Goal: Task Accomplishment & Management: Use online tool/utility

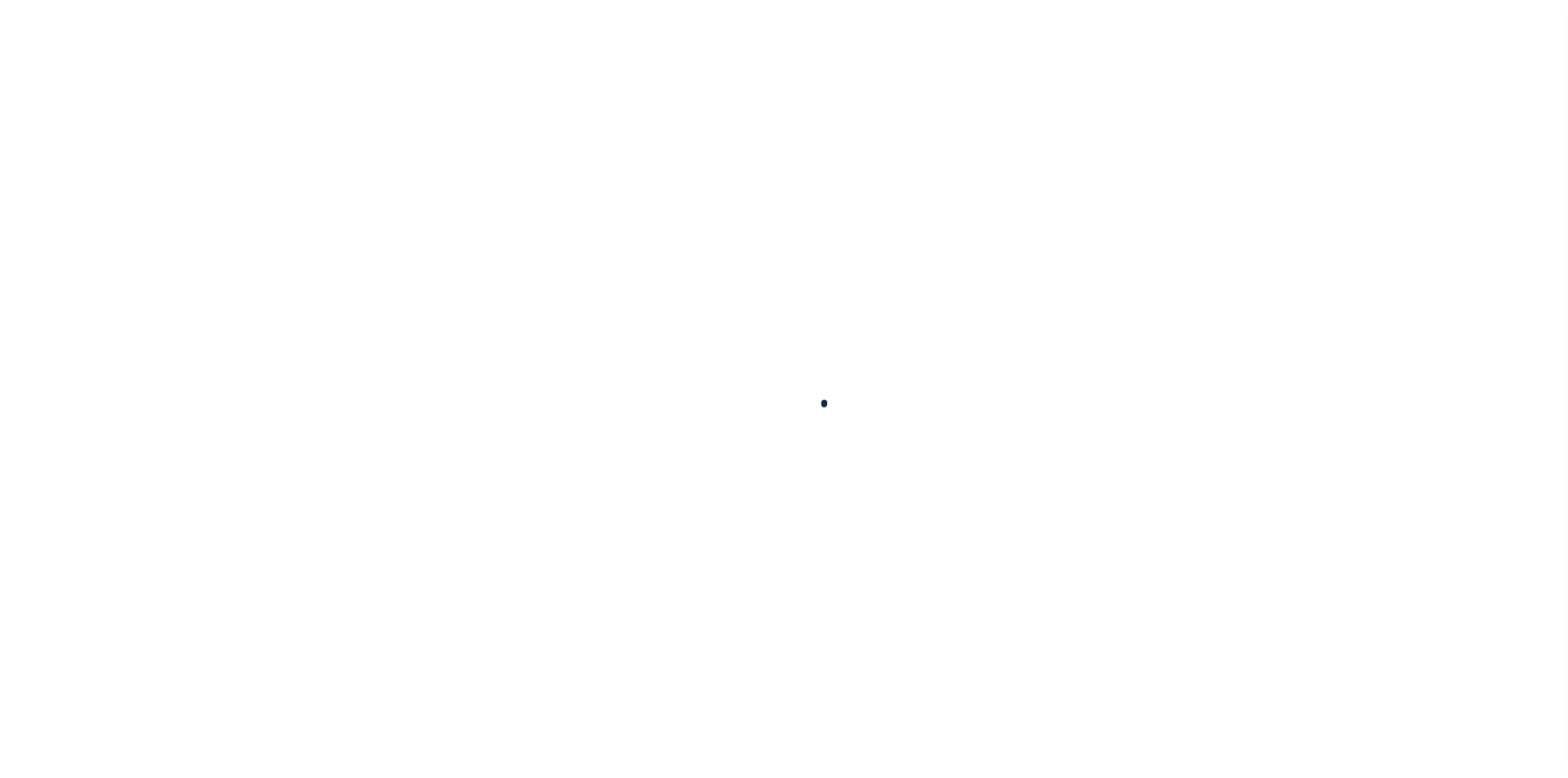
select select "100"
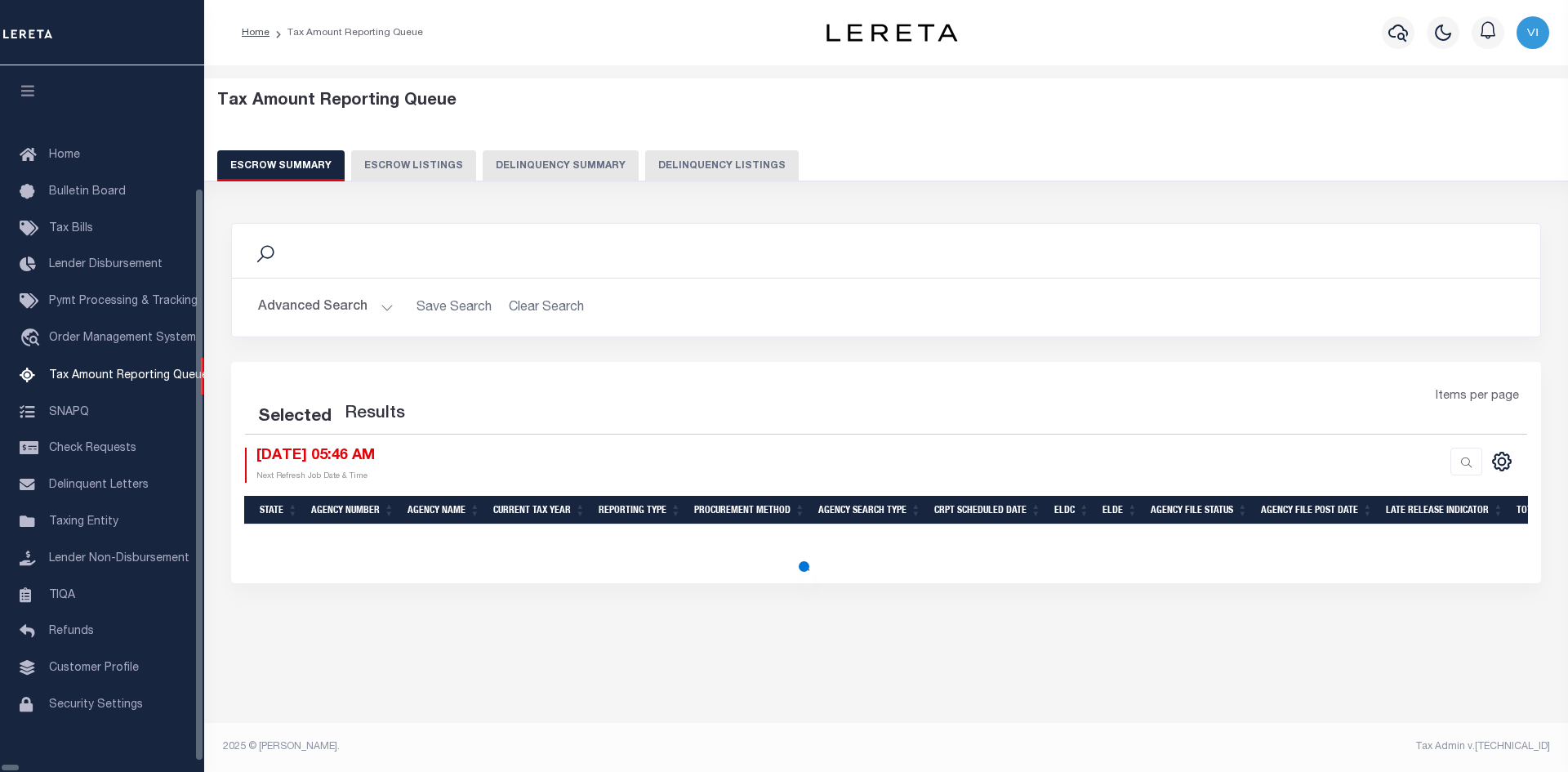
scroll to position [29, 0]
select select "100"
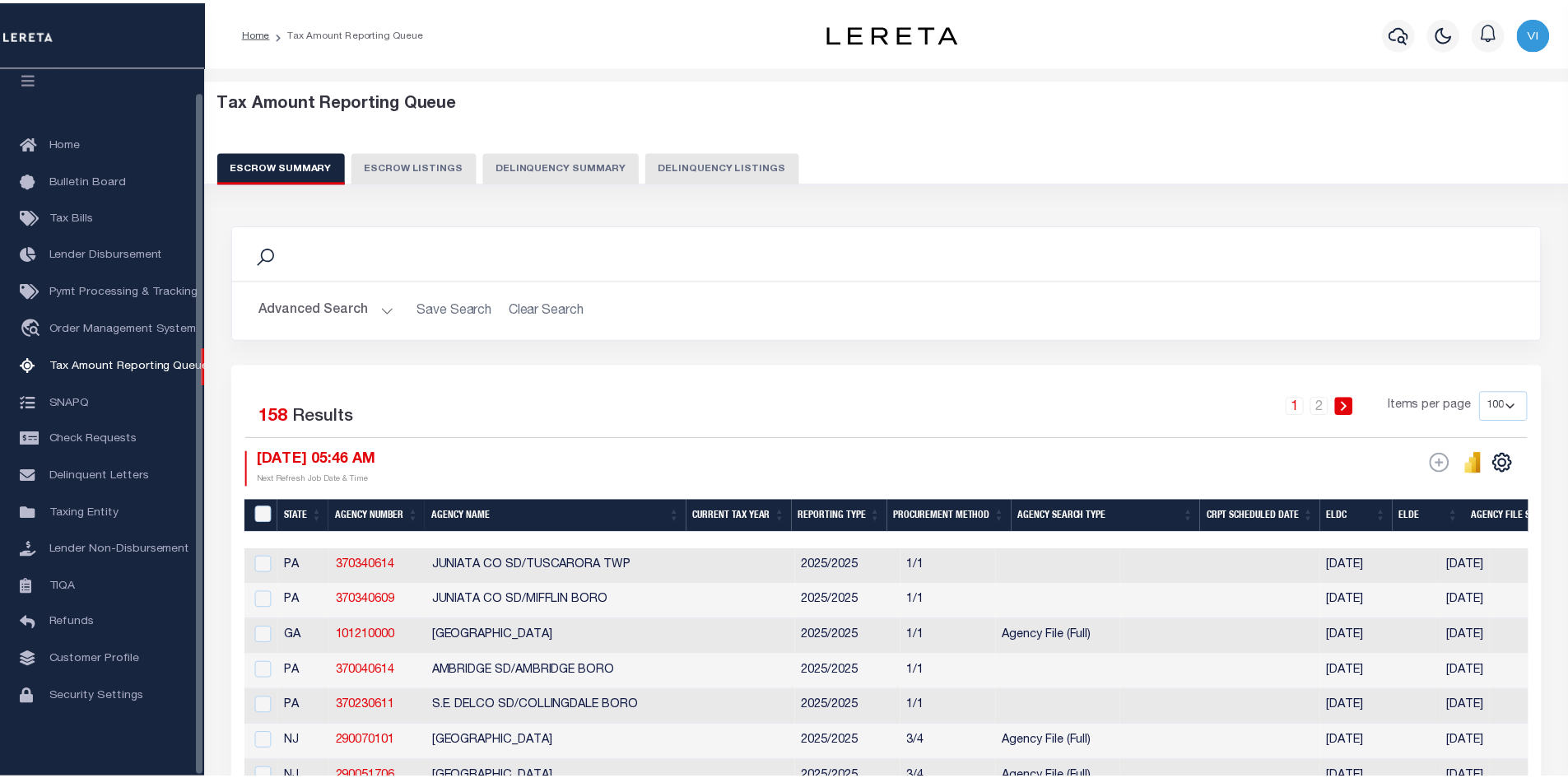
scroll to position [24, 0]
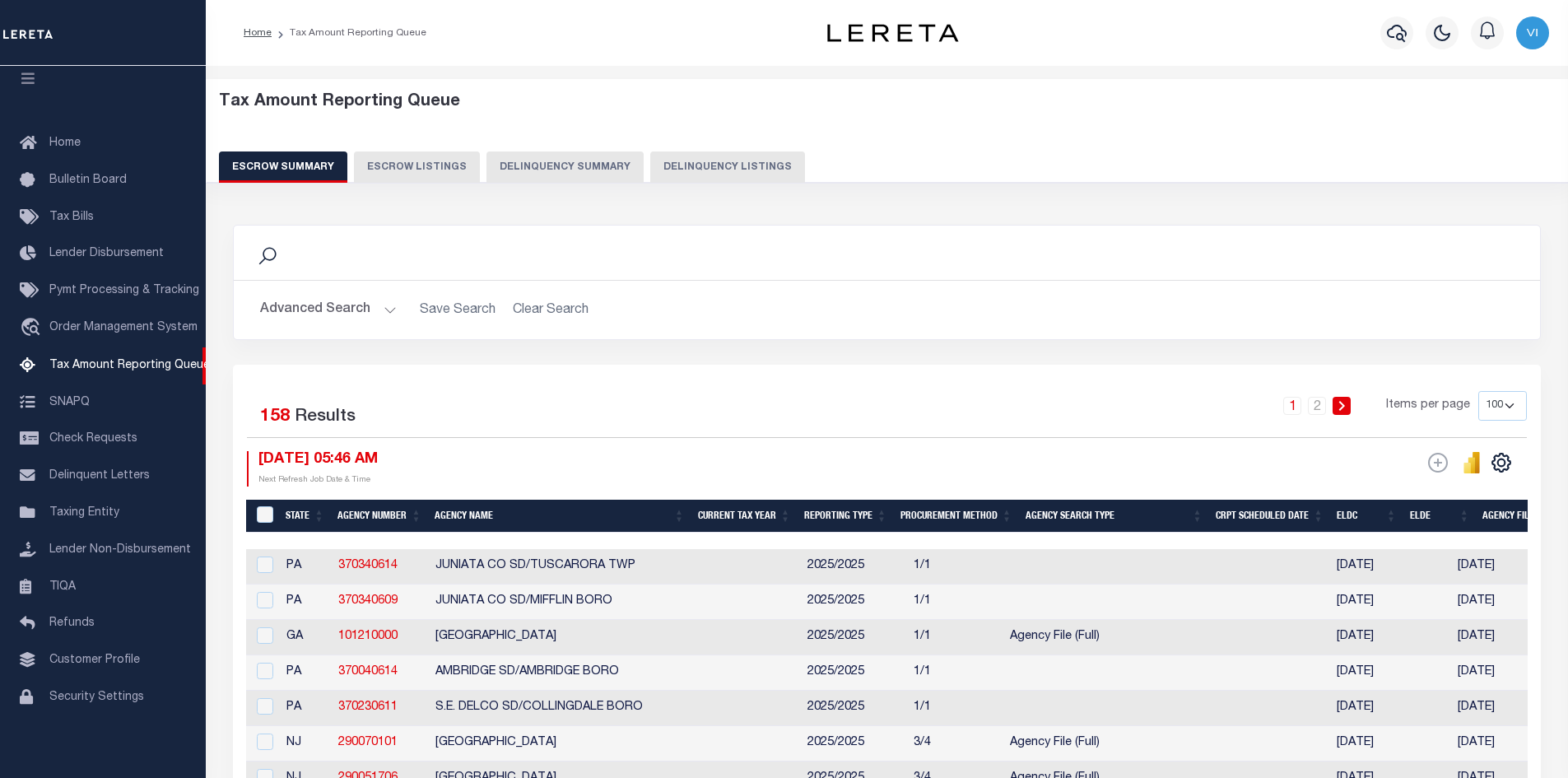
click at [385, 307] on button "Advanced Search" at bounding box center [328, 311] width 137 height 32
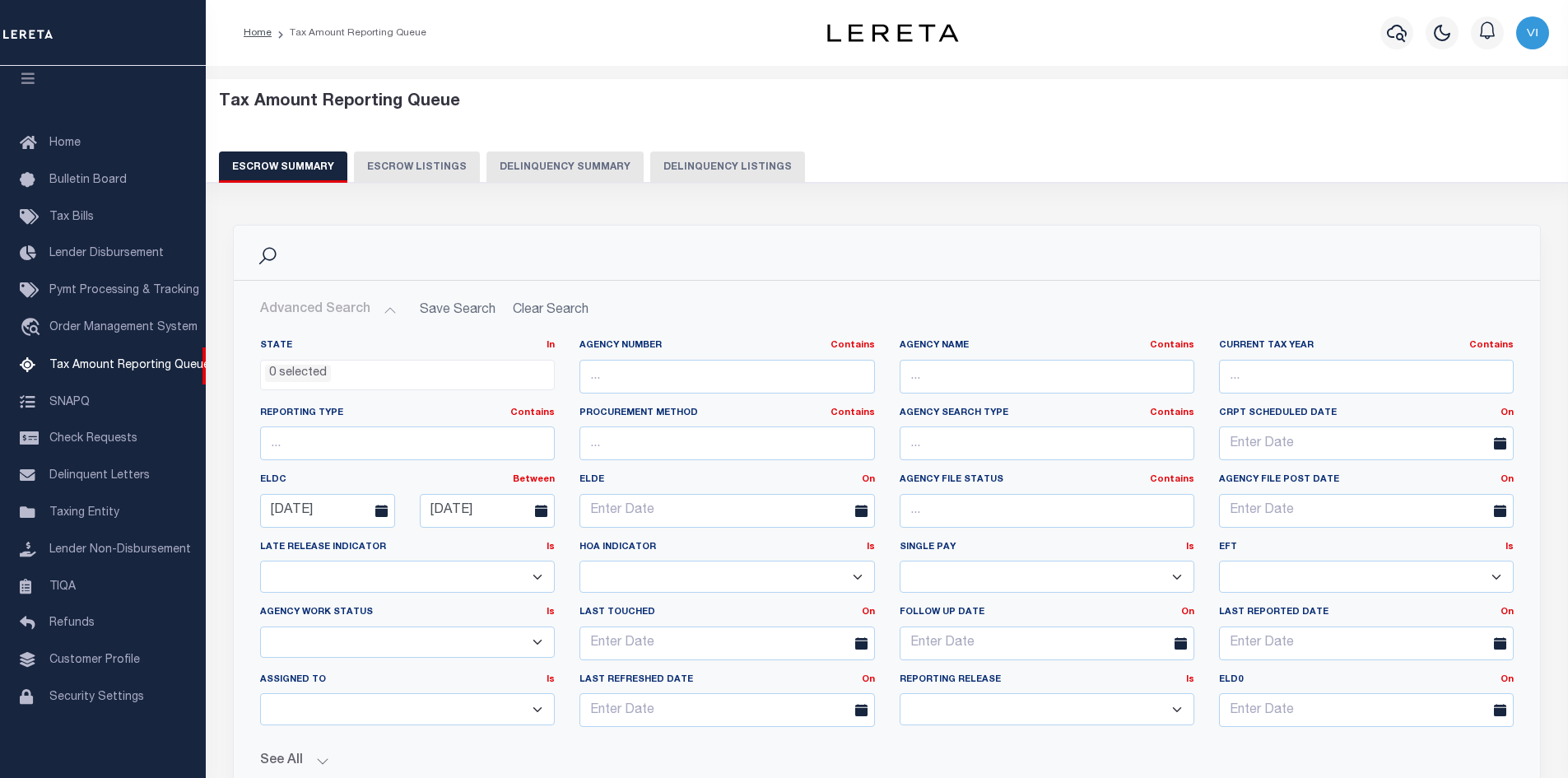
scroll to position [412, 0]
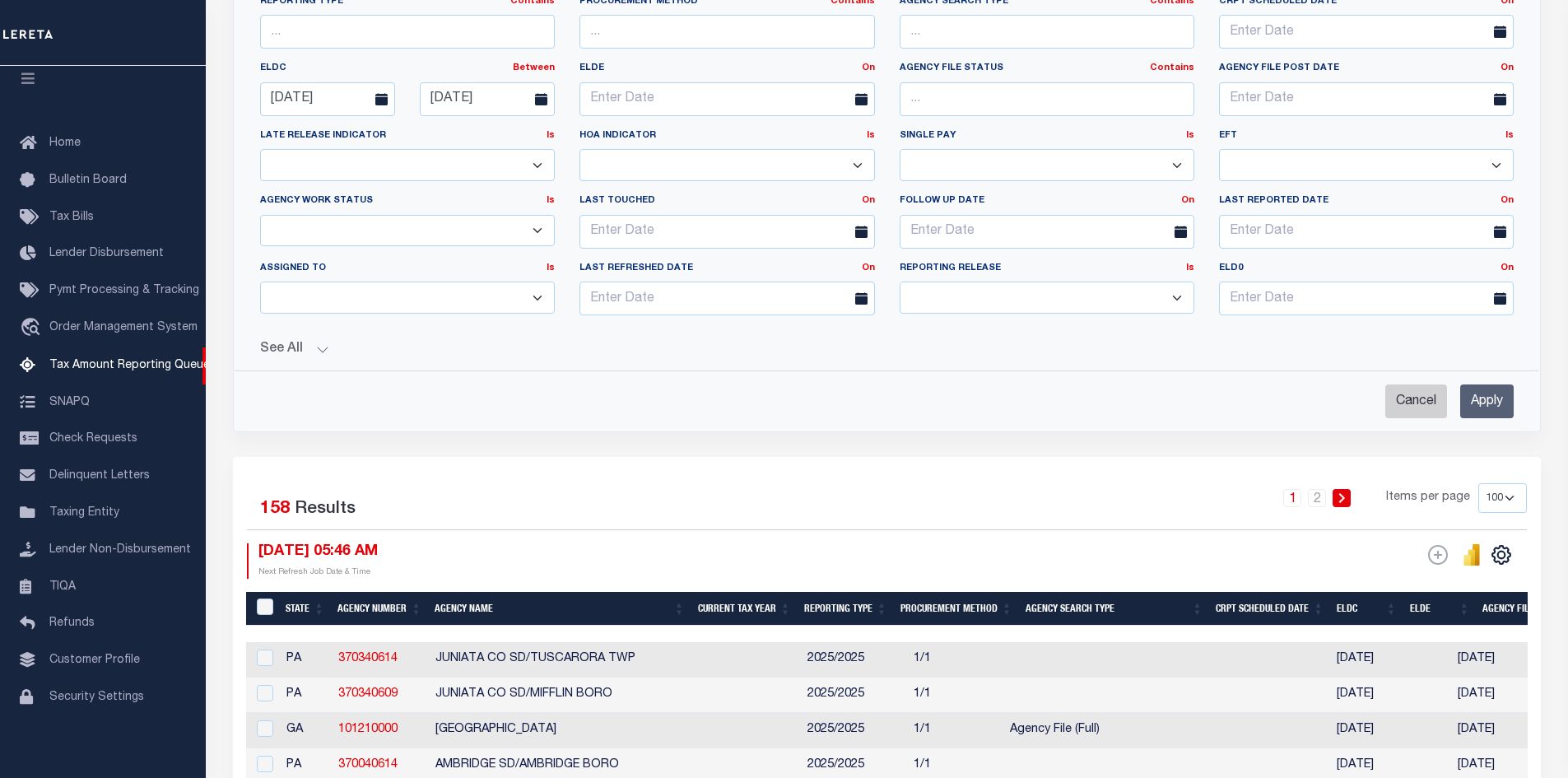
click at [1410, 401] on input "Cancel" at bounding box center [1416, 400] width 62 height 33
checkbox input "true"
select select
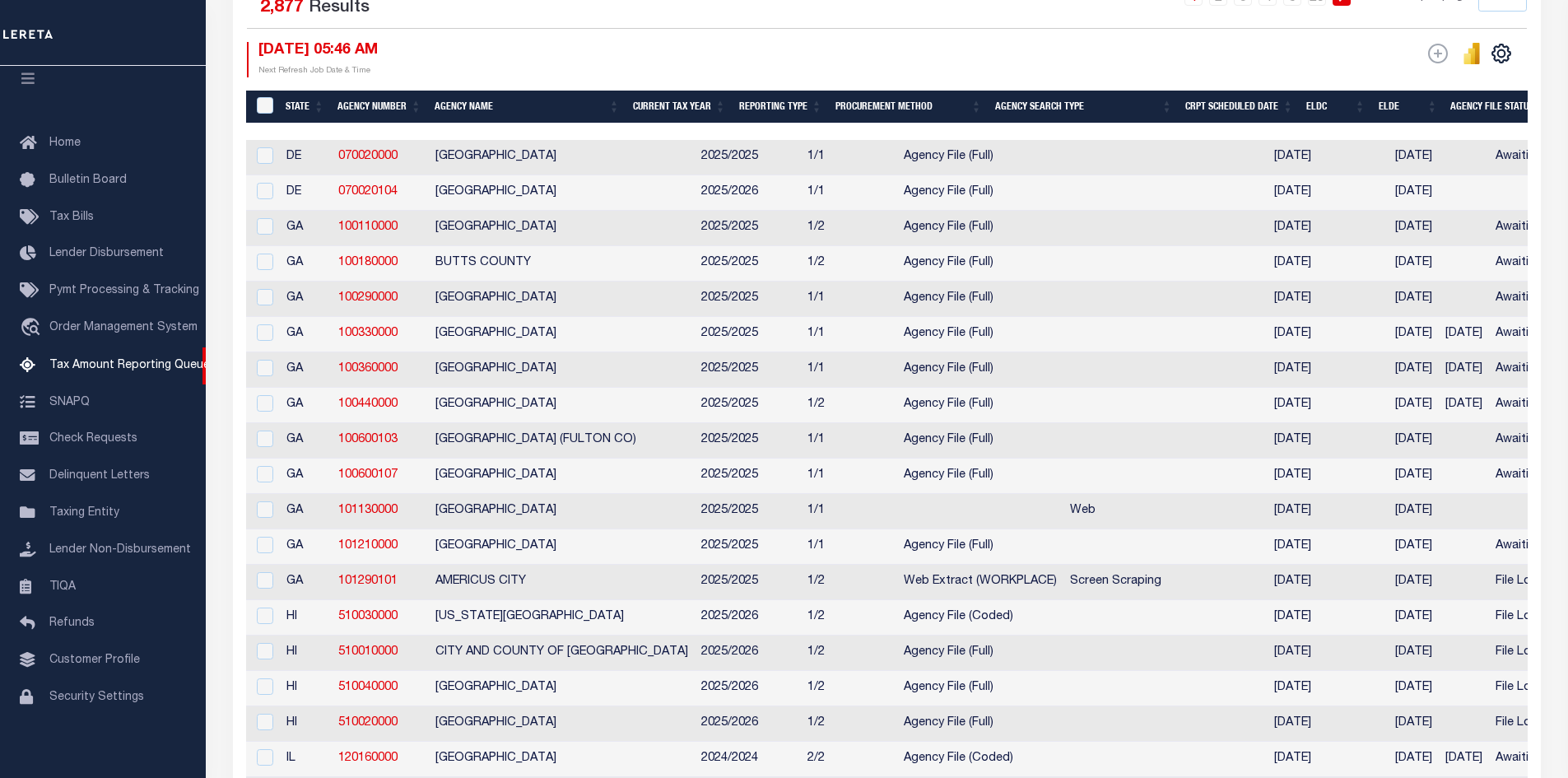
scroll to position [80, 0]
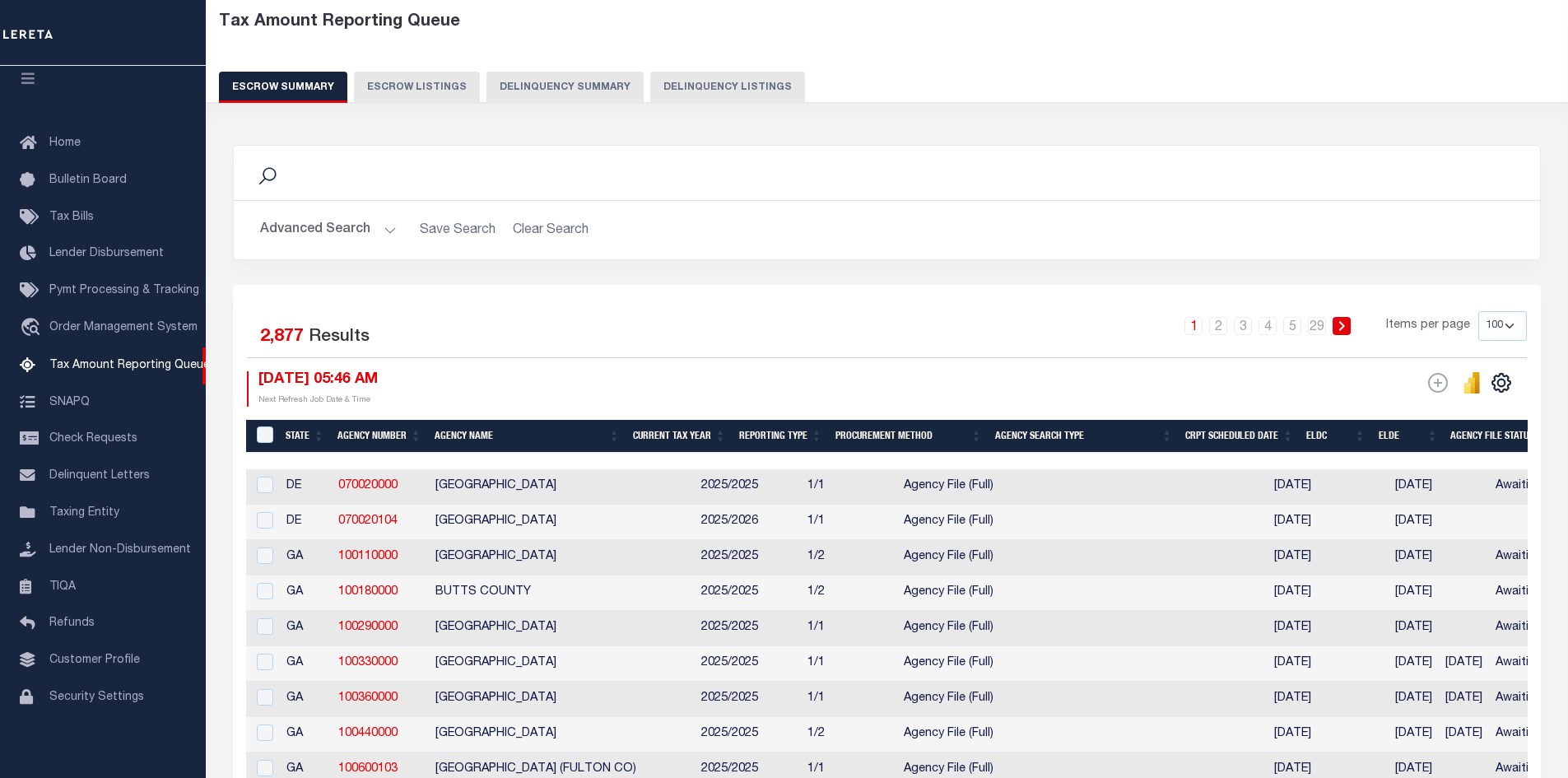
click at [380, 226] on button "Advanced Search" at bounding box center [328, 230] width 137 height 32
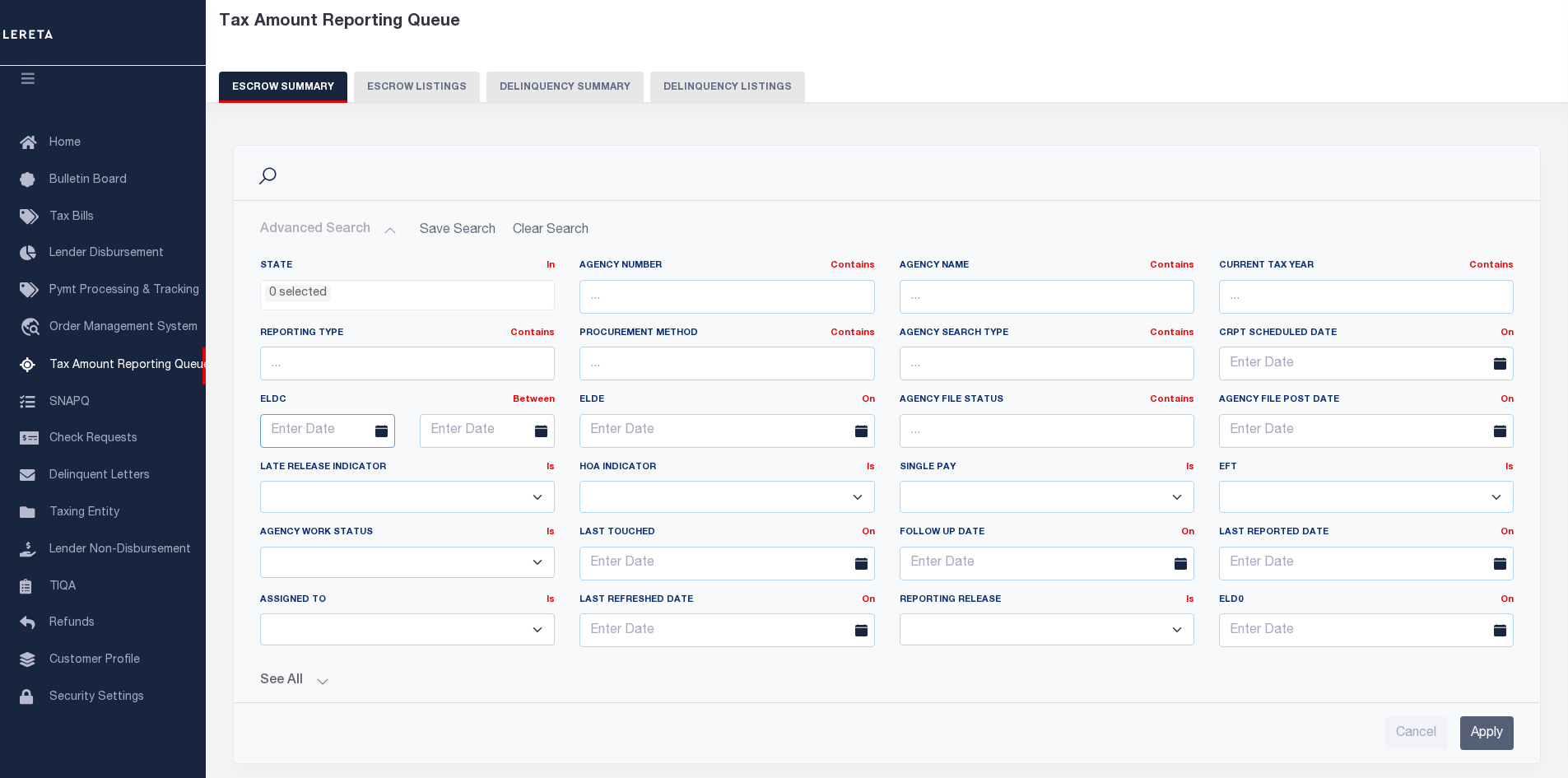
click at [316, 431] on input "text" at bounding box center [327, 430] width 135 height 33
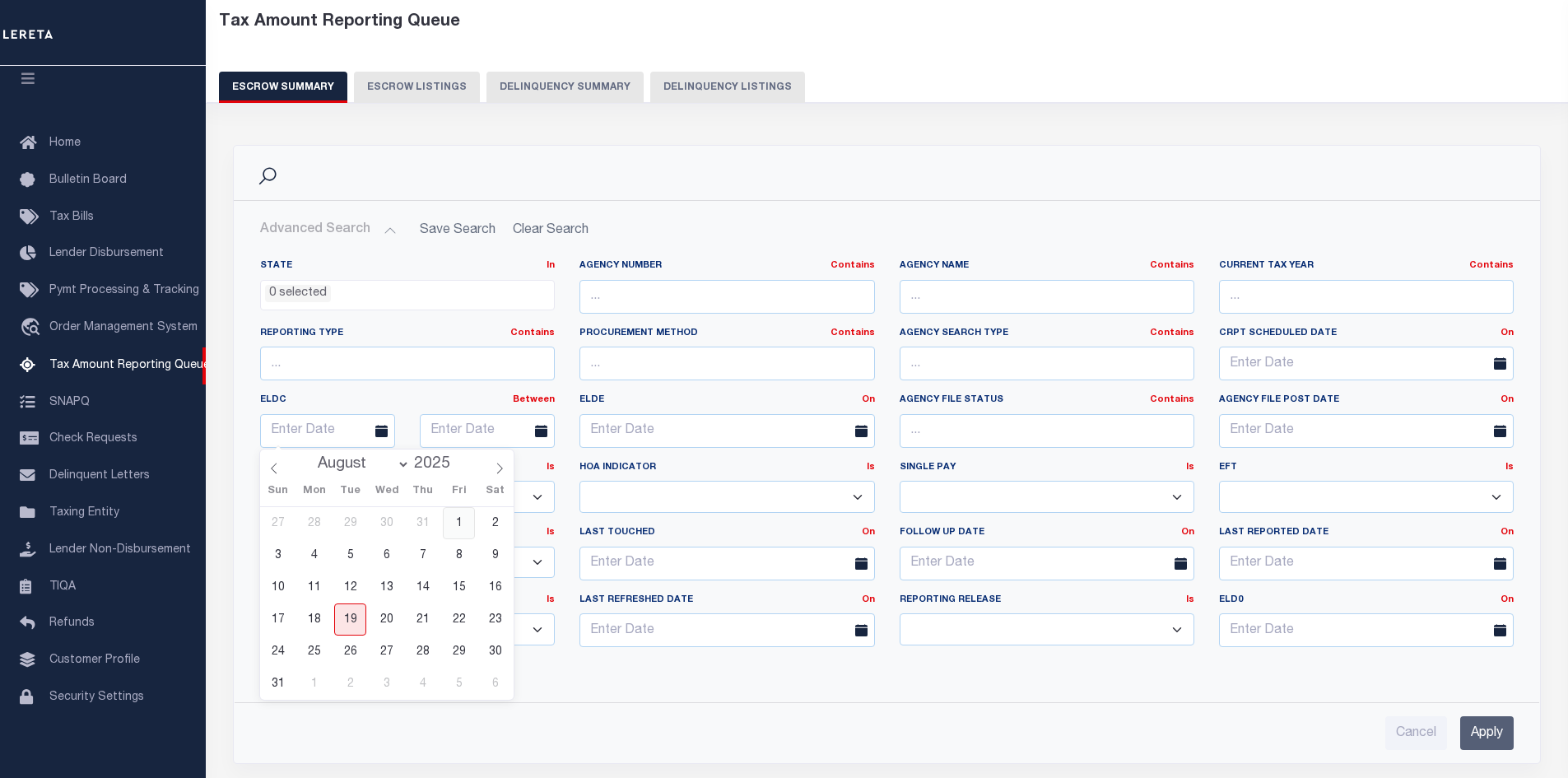
click at [456, 523] on span "1" at bounding box center [460, 524] width 32 height 32
type input "[DATE]"
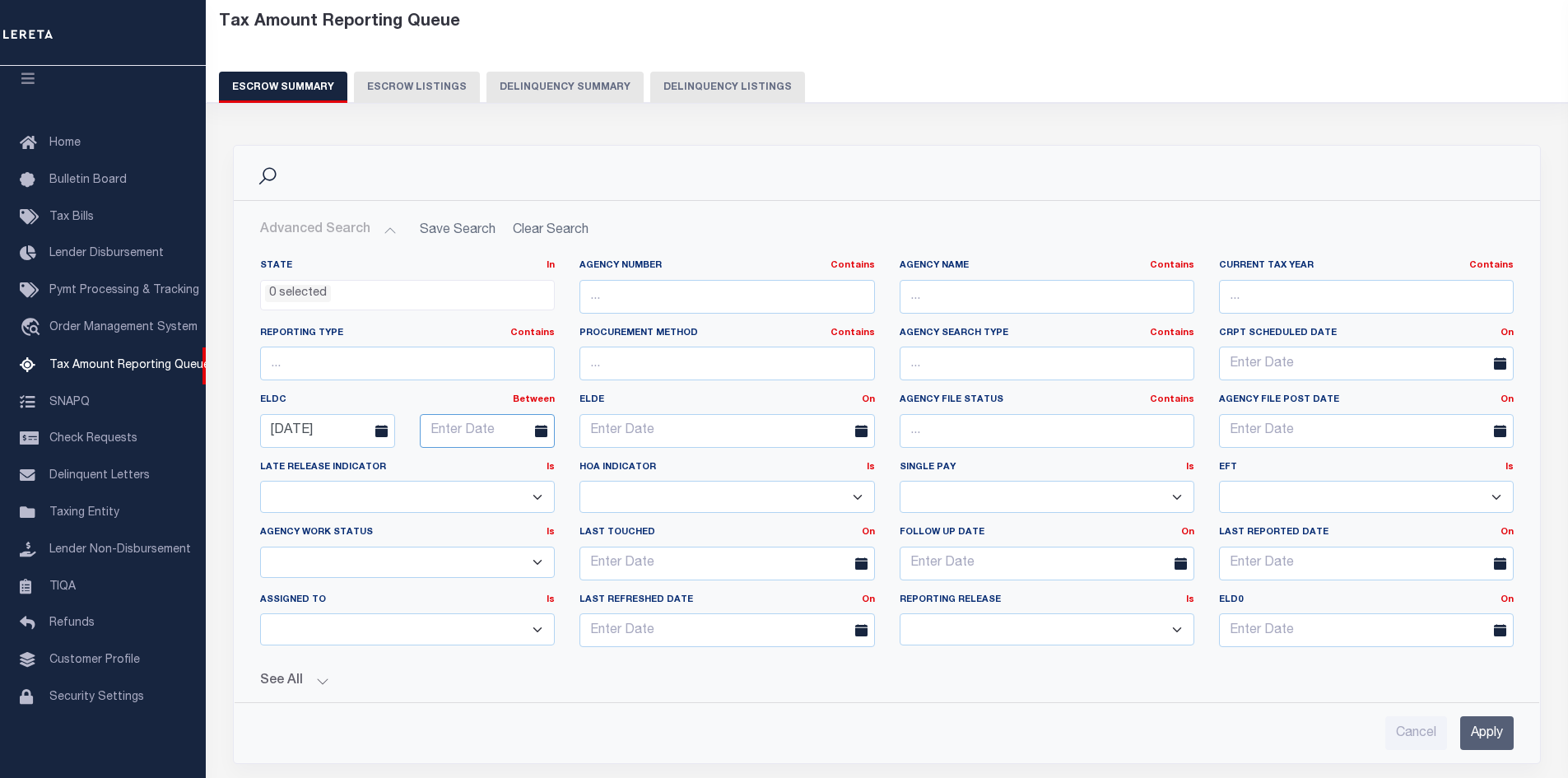
click at [464, 429] on input "text" at bounding box center [486, 430] width 135 height 33
click at [432, 681] on span "31" at bounding box center [439, 684] width 32 height 32
type input "[DATE]"
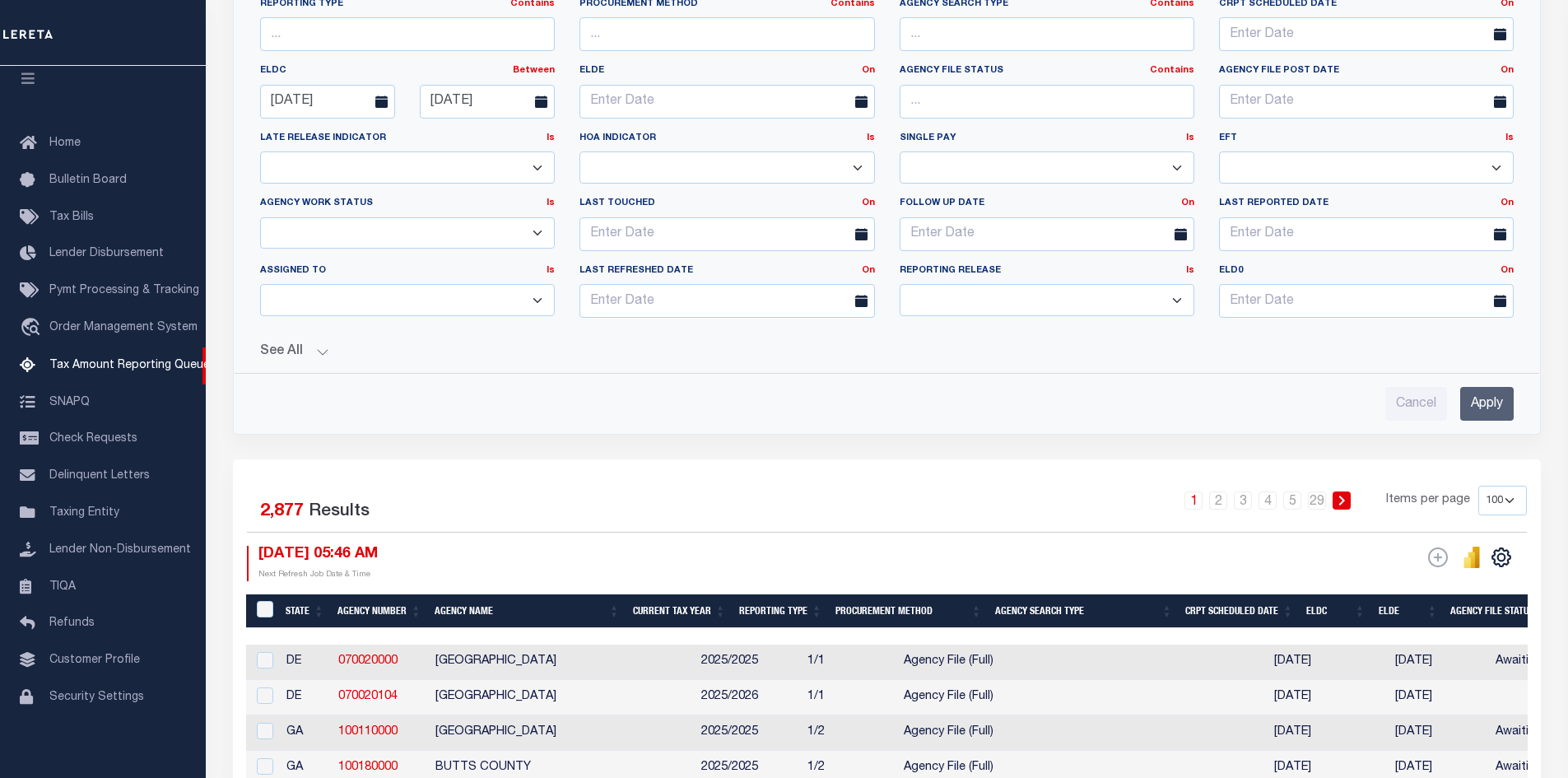
click at [321, 346] on button "See All" at bounding box center [887, 352] width 1254 height 15
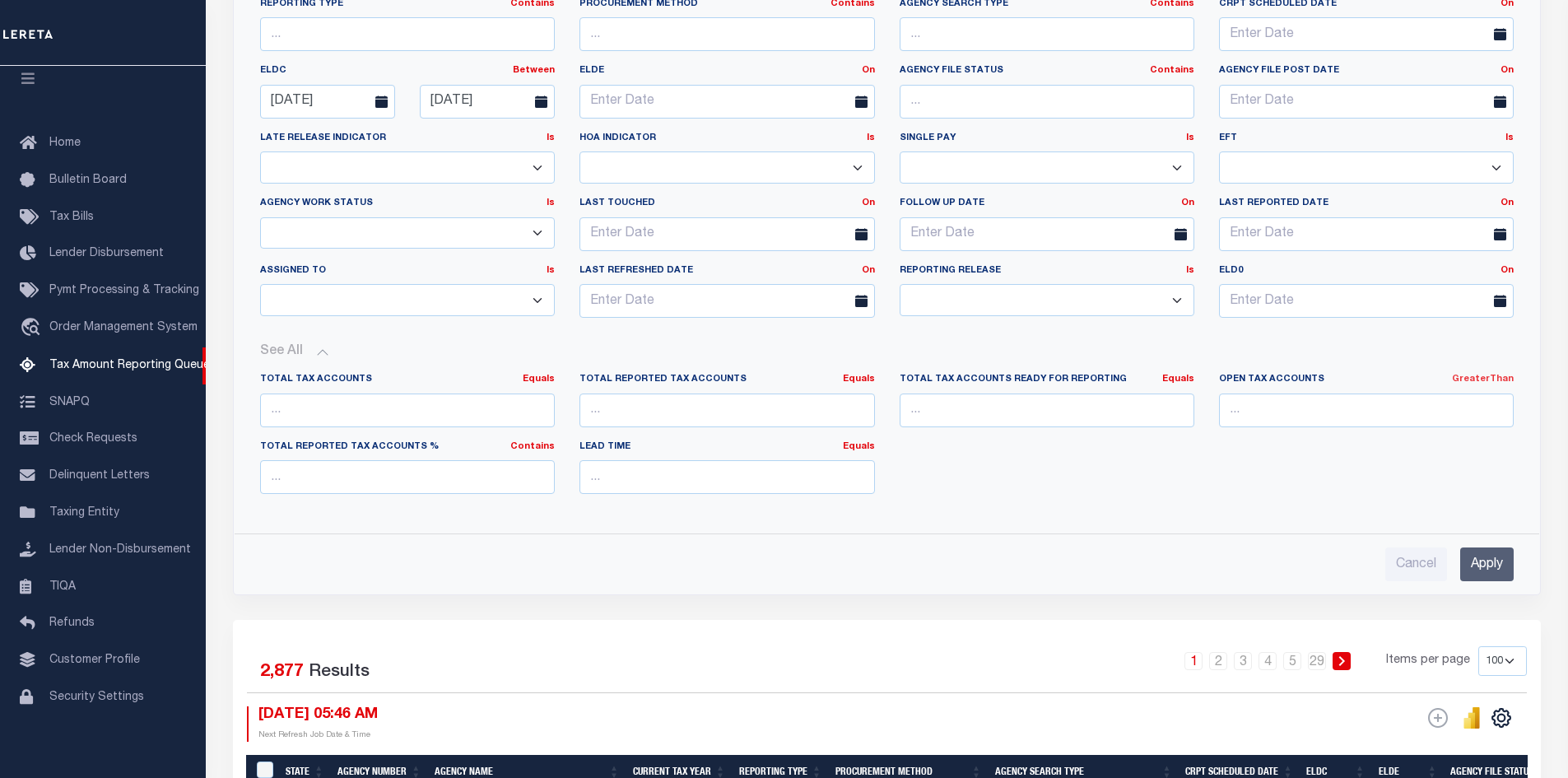
click at [1485, 382] on link "GreaterThan" at bounding box center [1483, 378] width 62 height 9
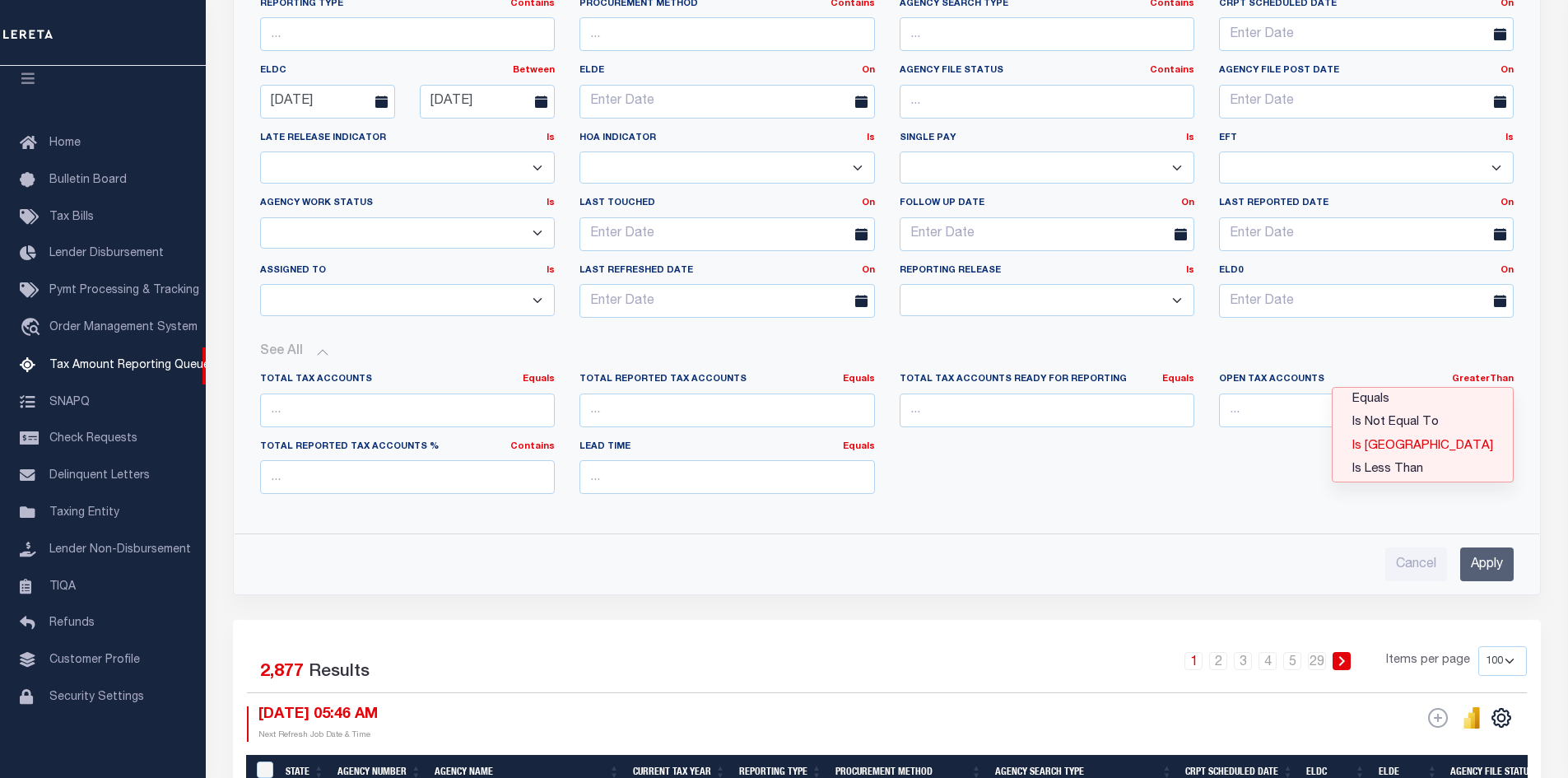
click at [1473, 443] on link "Is [GEOGRAPHIC_DATA]" at bounding box center [1423, 446] width 181 height 24
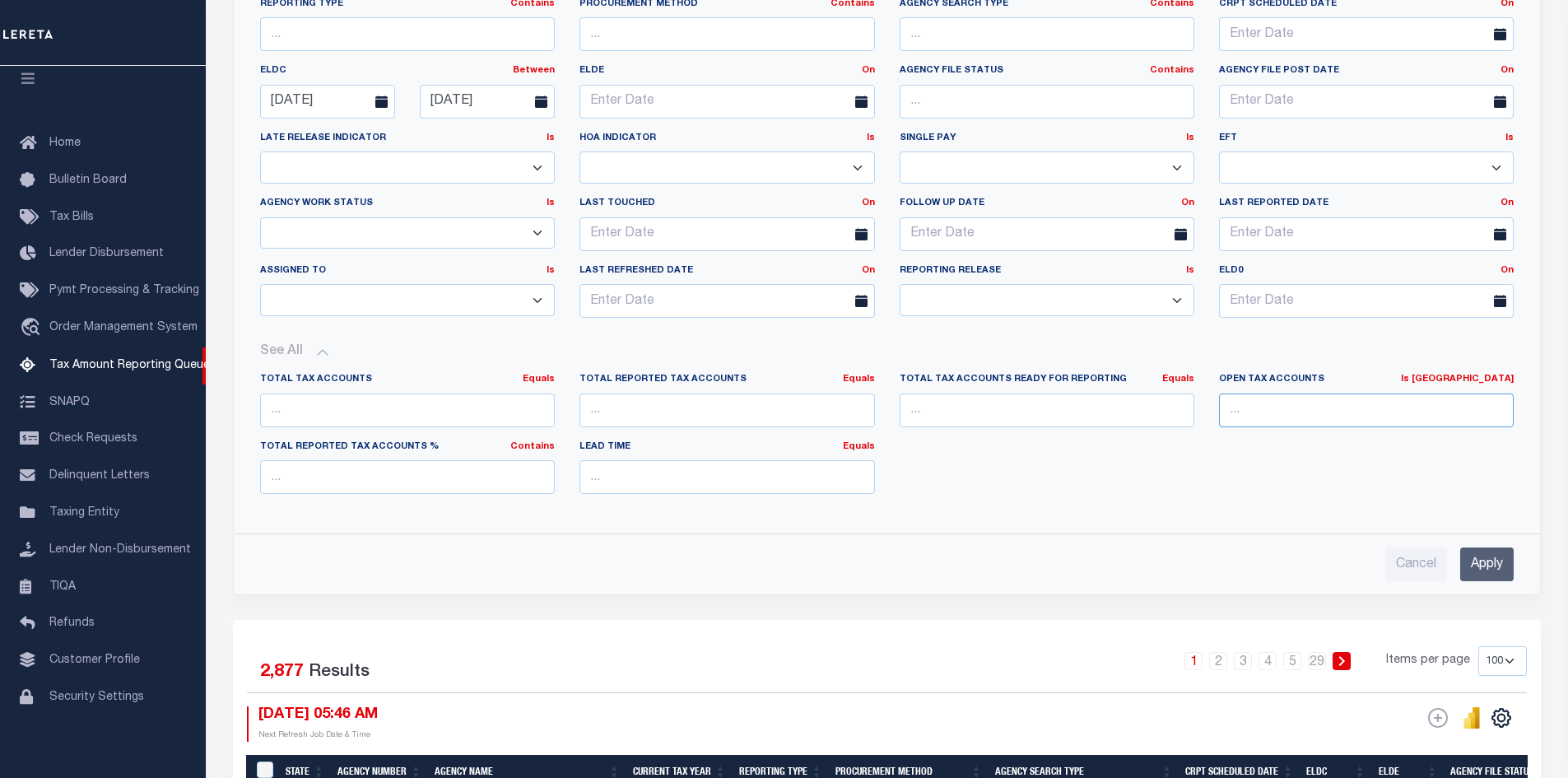
click at [1269, 407] on input "number" at bounding box center [1366, 410] width 294 height 33
type input "0"
click at [1486, 564] on input "Apply" at bounding box center [1488, 564] width 54 height 33
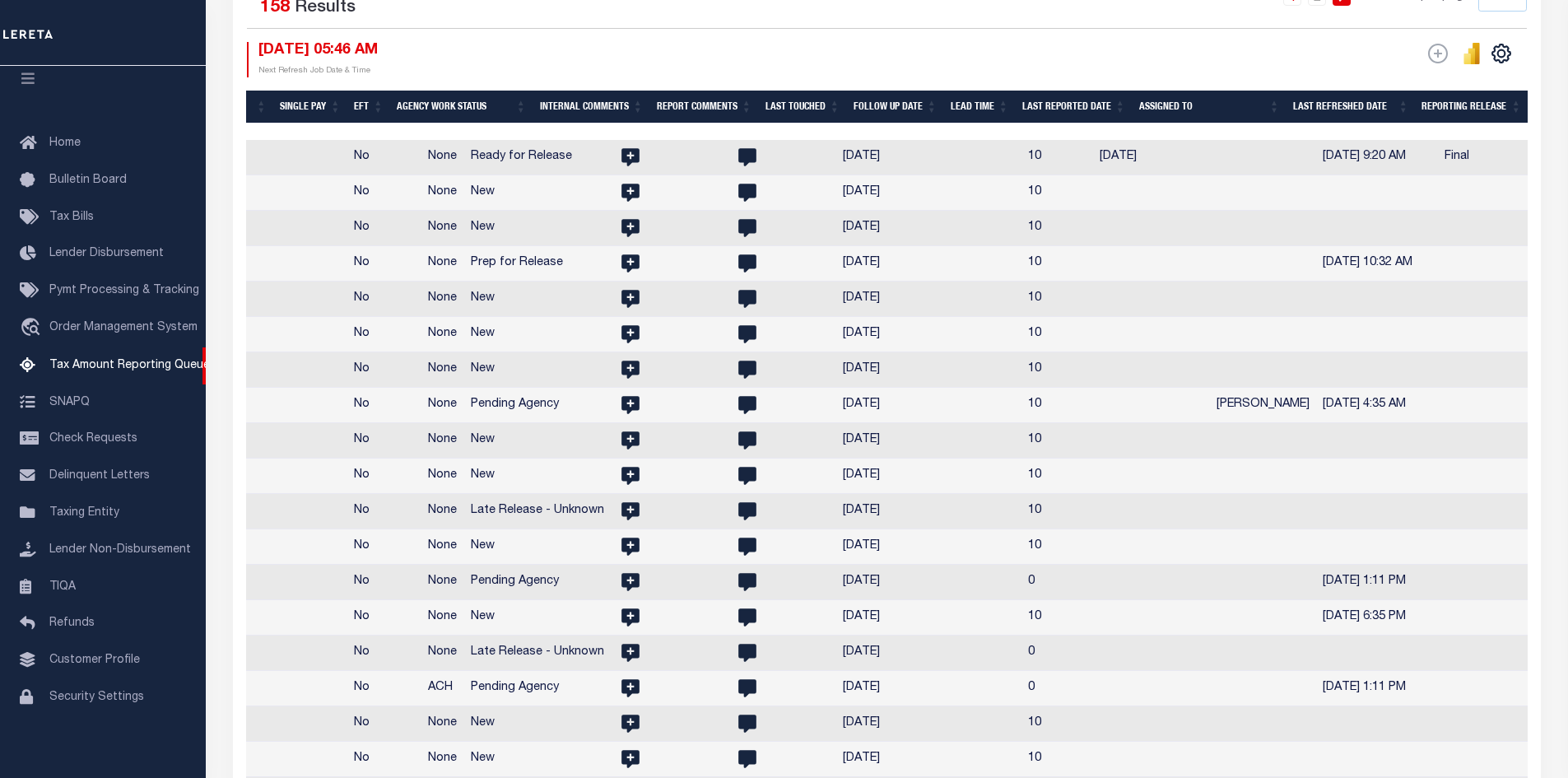
scroll to position [0, 2526]
click at [1190, 104] on th "Assigned To" at bounding box center [1210, 107] width 154 height 33
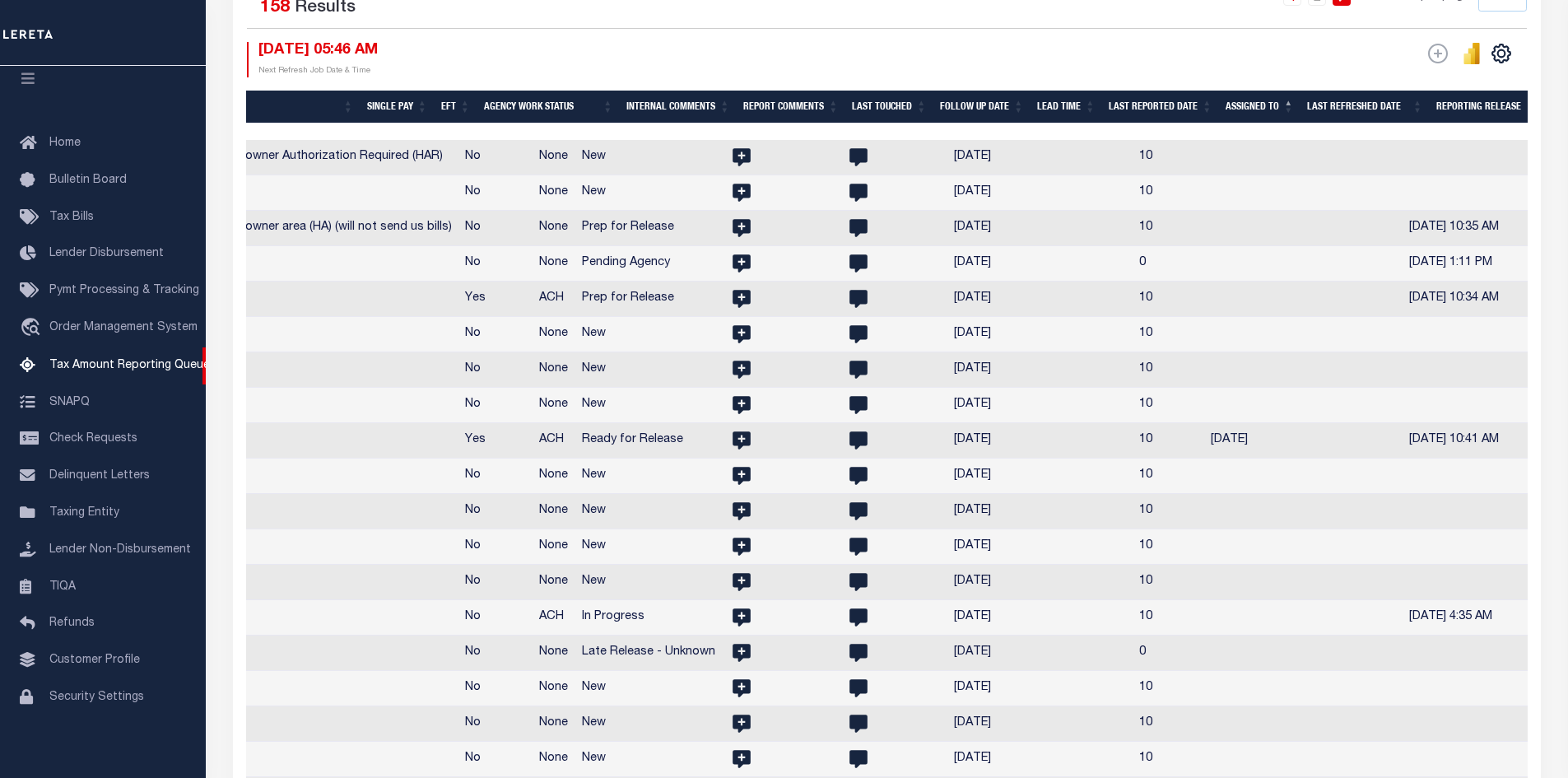
click at [1290, 98] on th "Assigned To" at bounding box center [1259, 107] width 81 height 33
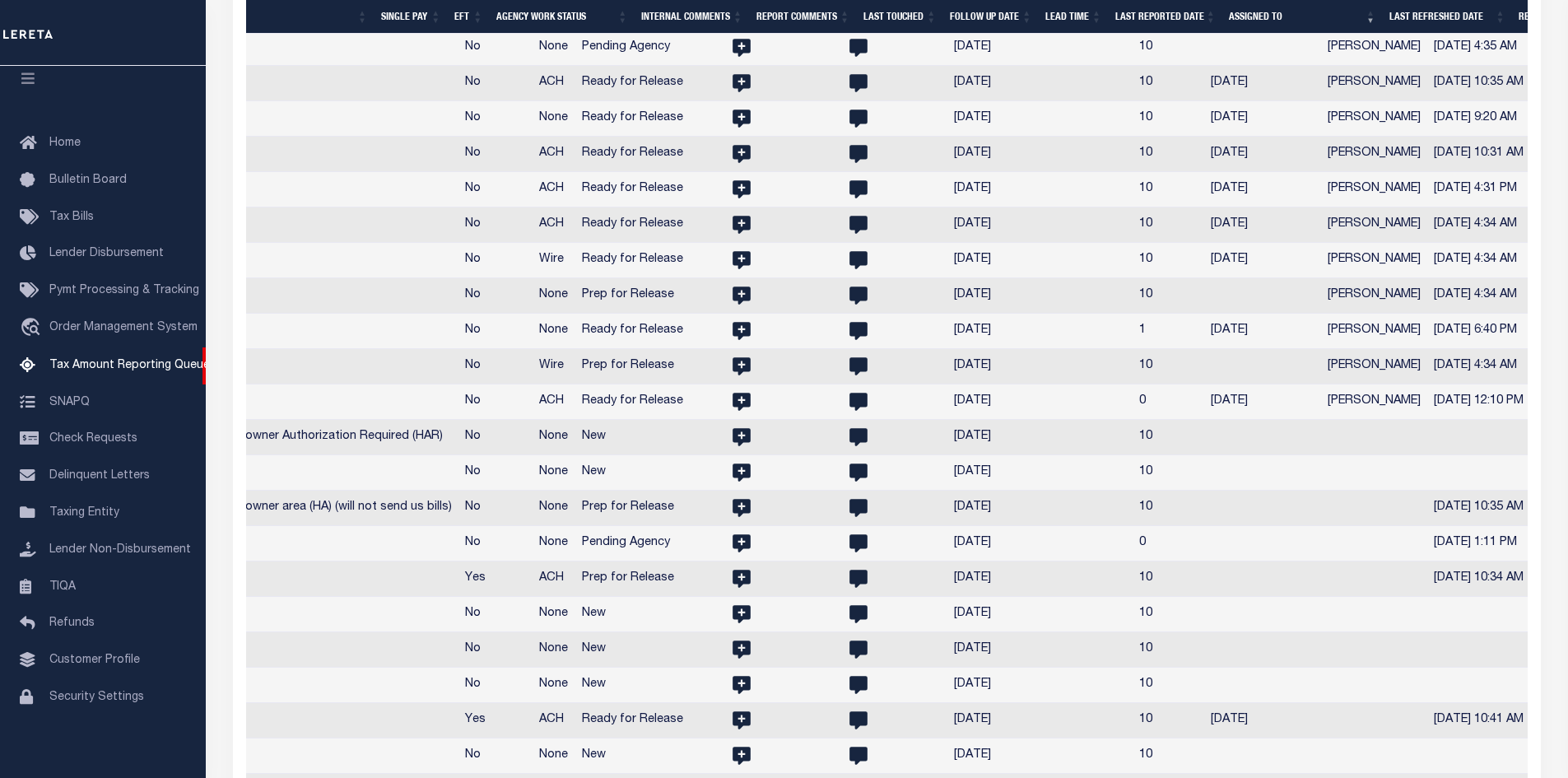
scroll to position [739, 0]
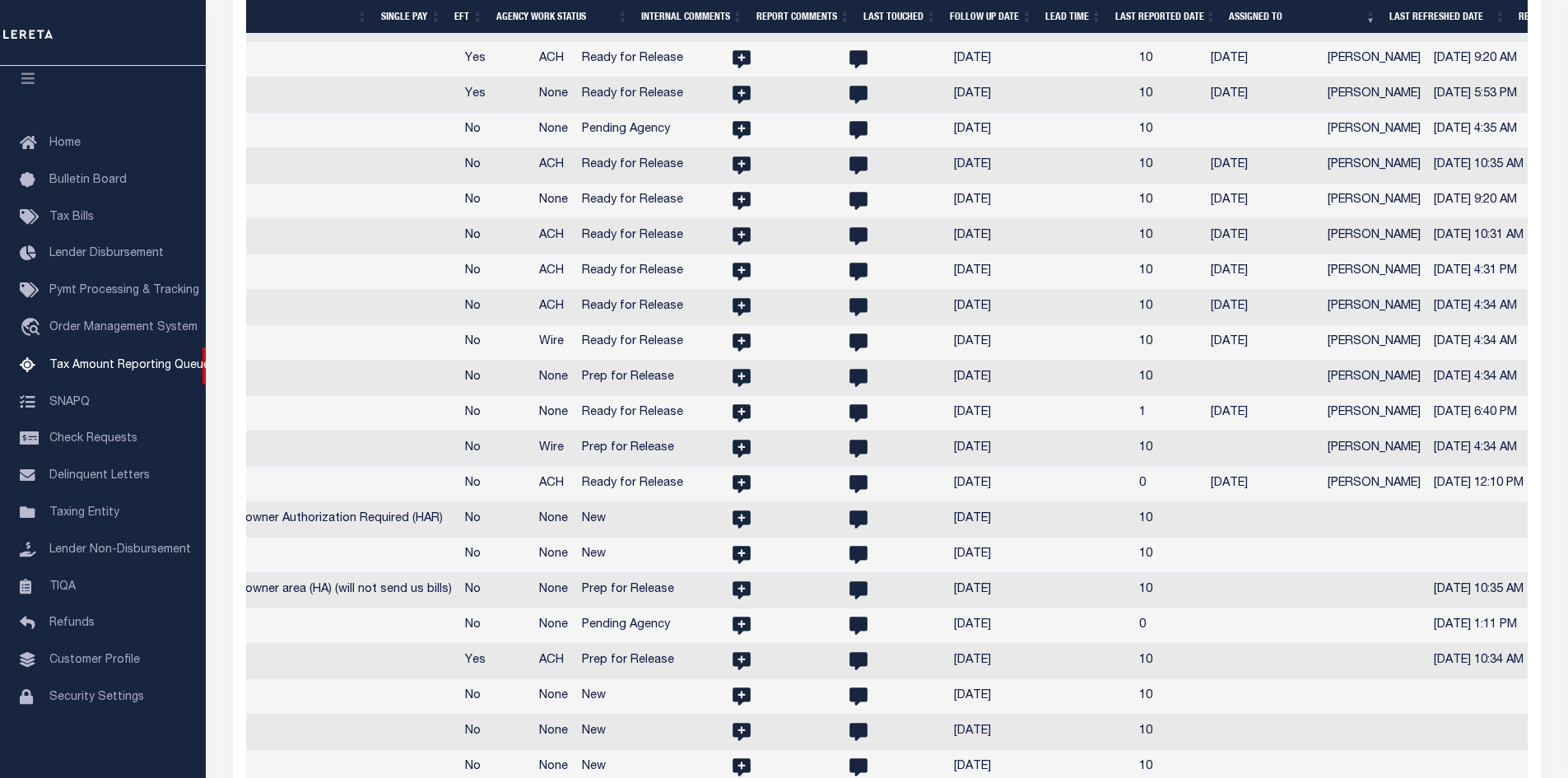
click at [1205, 538] on td at bounding box center [1263, 520] width 117 height 35
checkbox input "true"
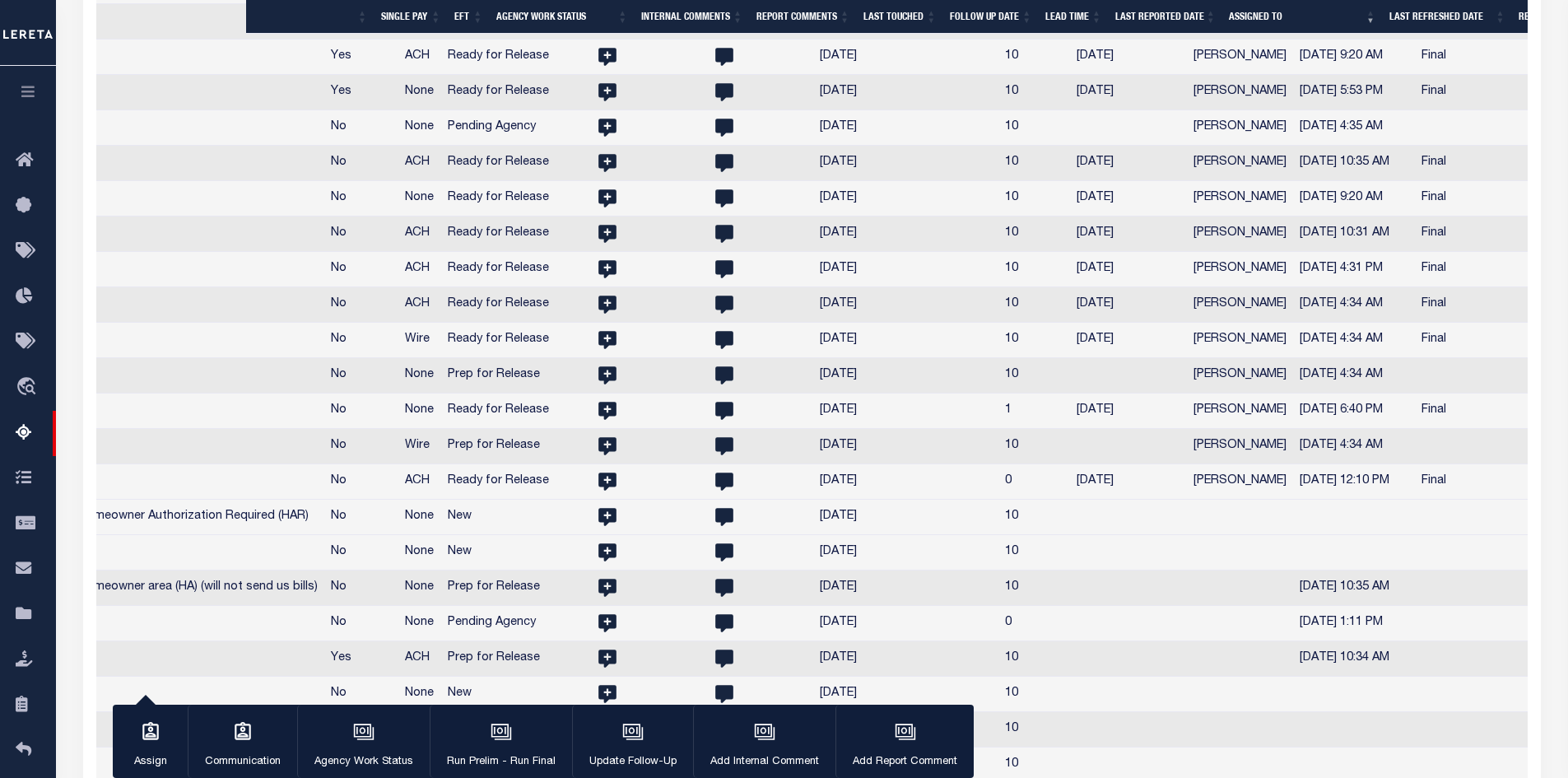
scroll to position [0, 2490]
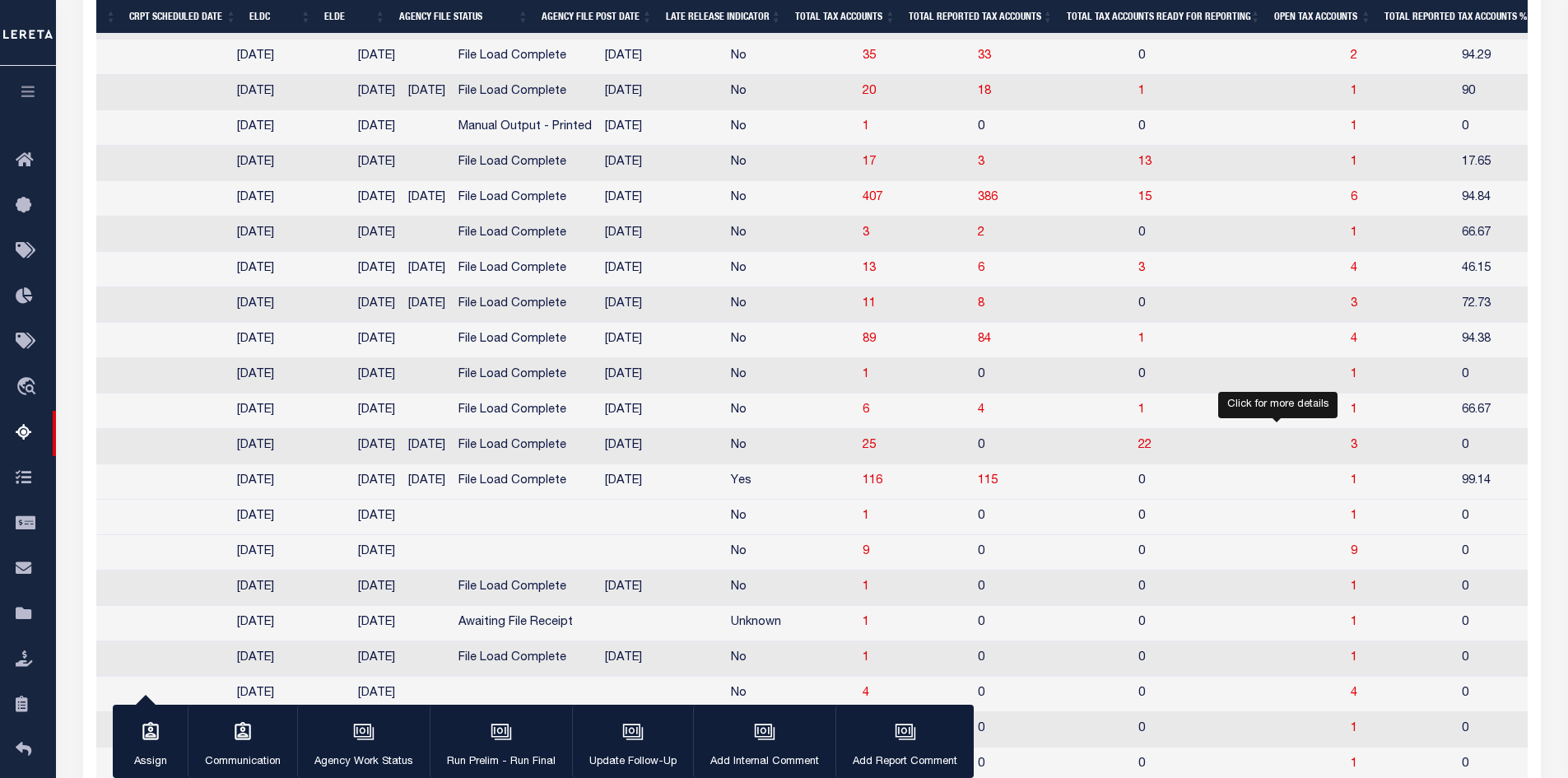
click at [1351, 522] on span "1" at bounding box center [1354, 516] width 7 height 11
select select "100"
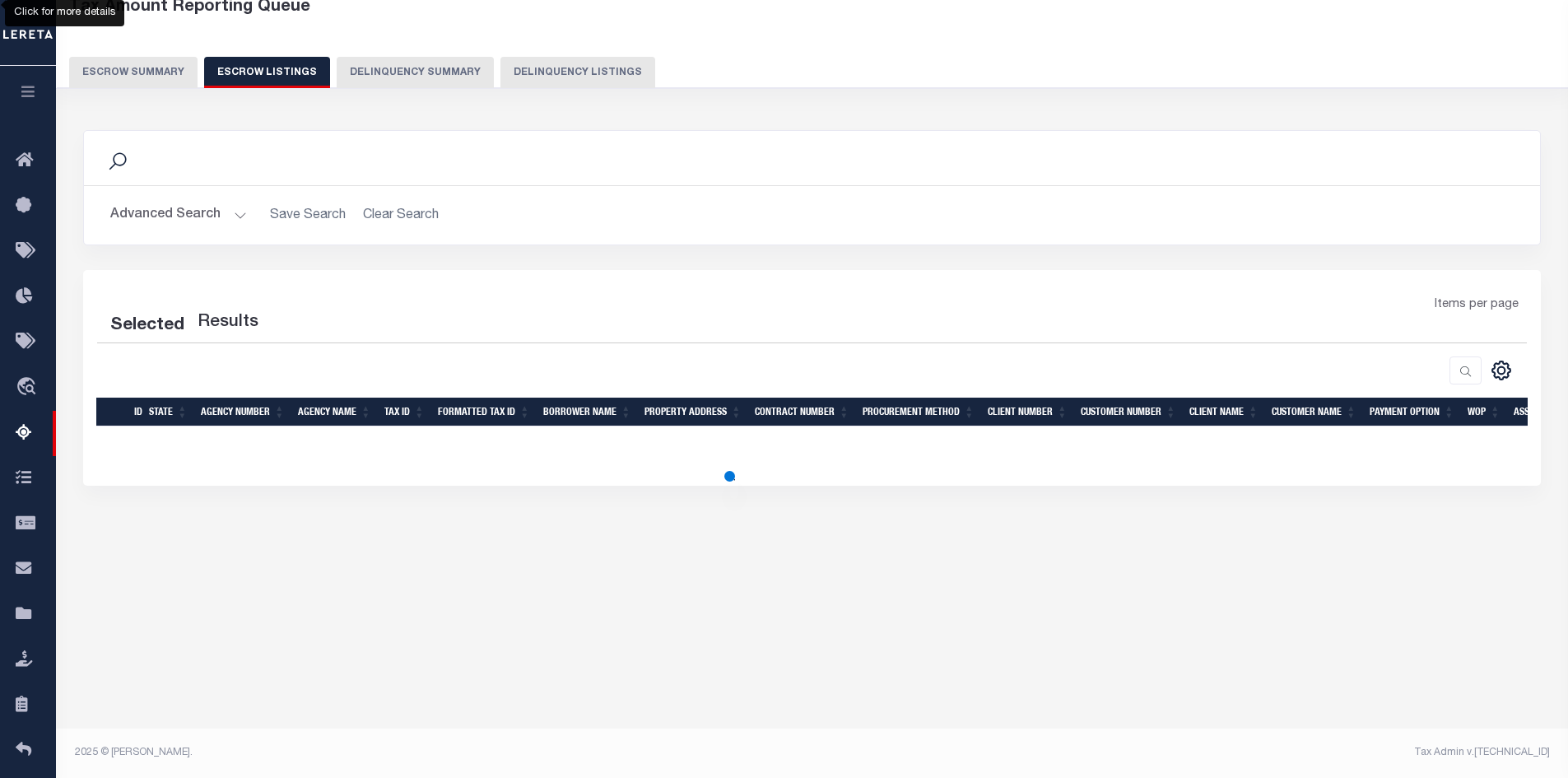
select select "100"
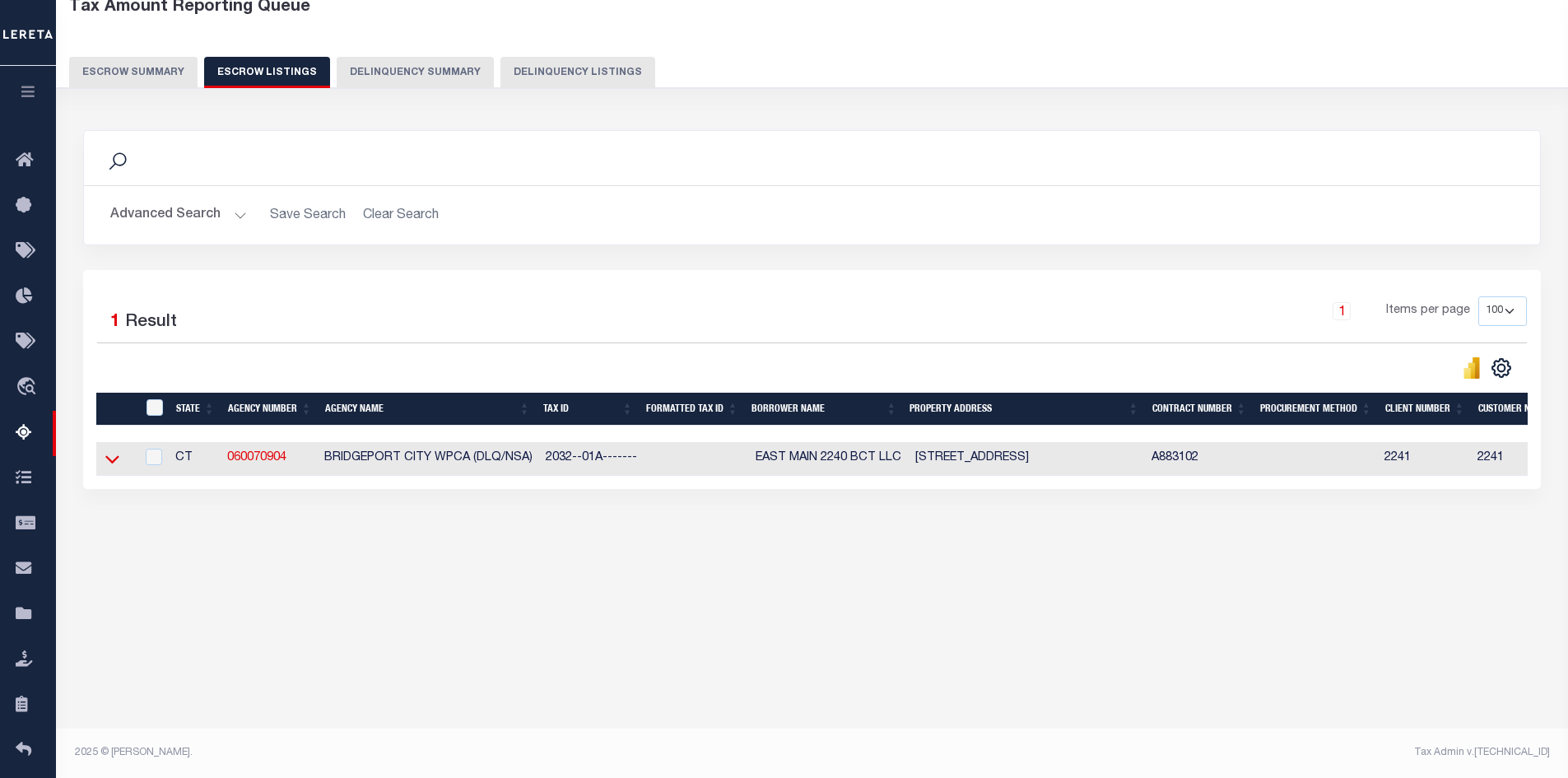
click at [108, 462] on icon at bounding box center [112, 460] width 14 height 9
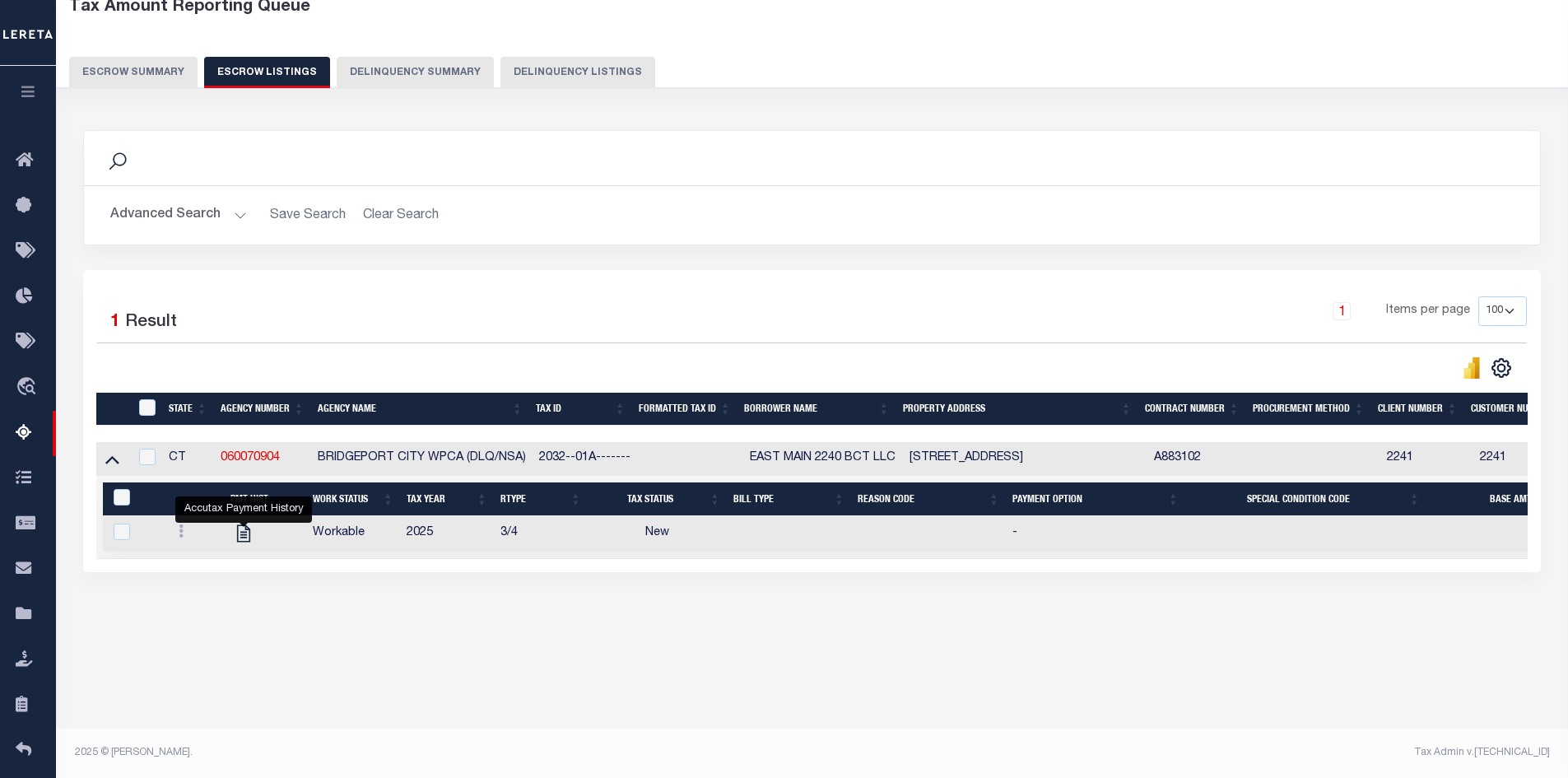
click at [131, 75] on button "Escrow Summary" at bounding box center [133, 72] width 128 height 32
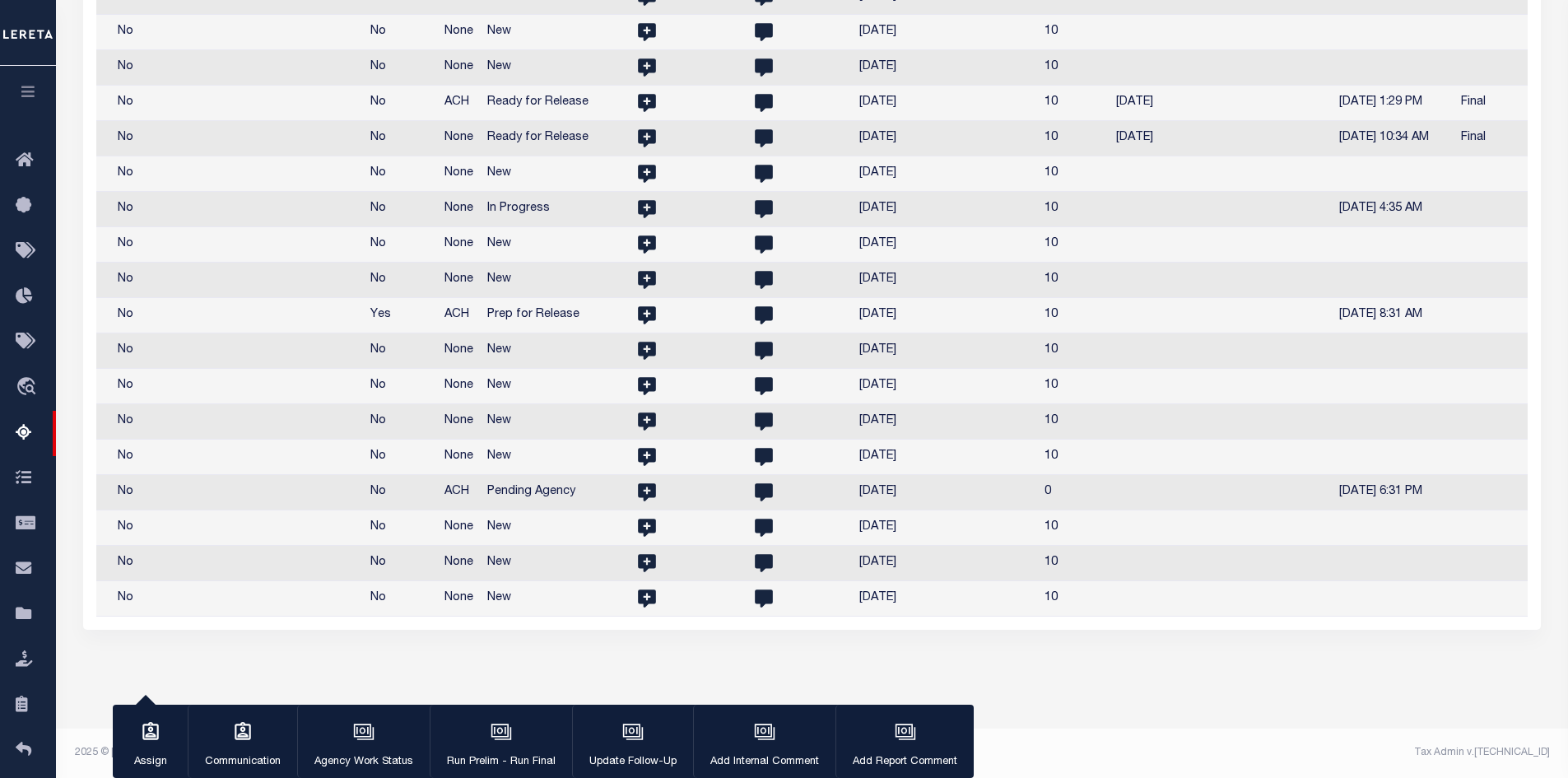
scroll to position [0, 2401]
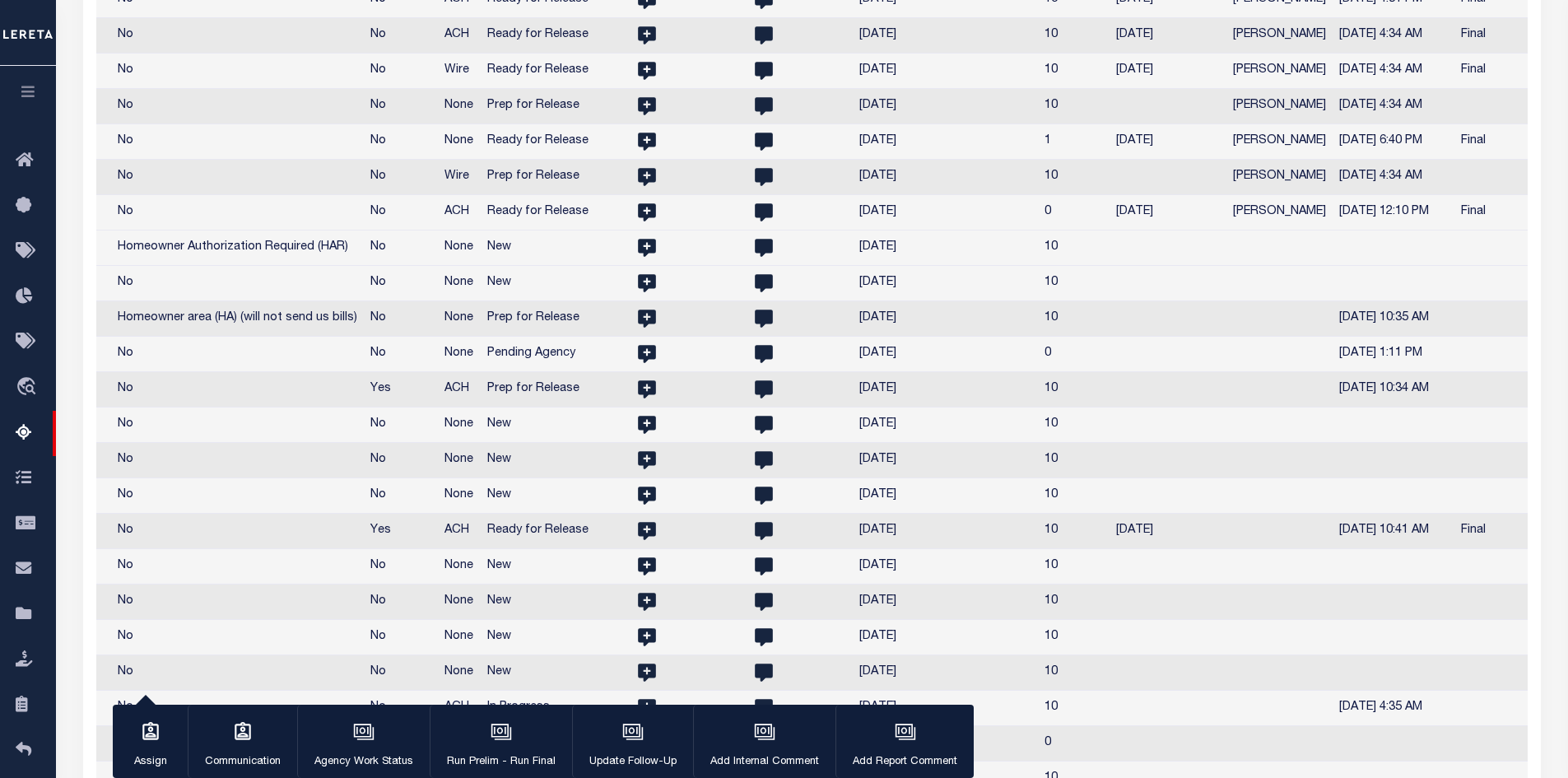
click at [1110, 266] on td at bounding box center [1169, 248] width 117 height 35
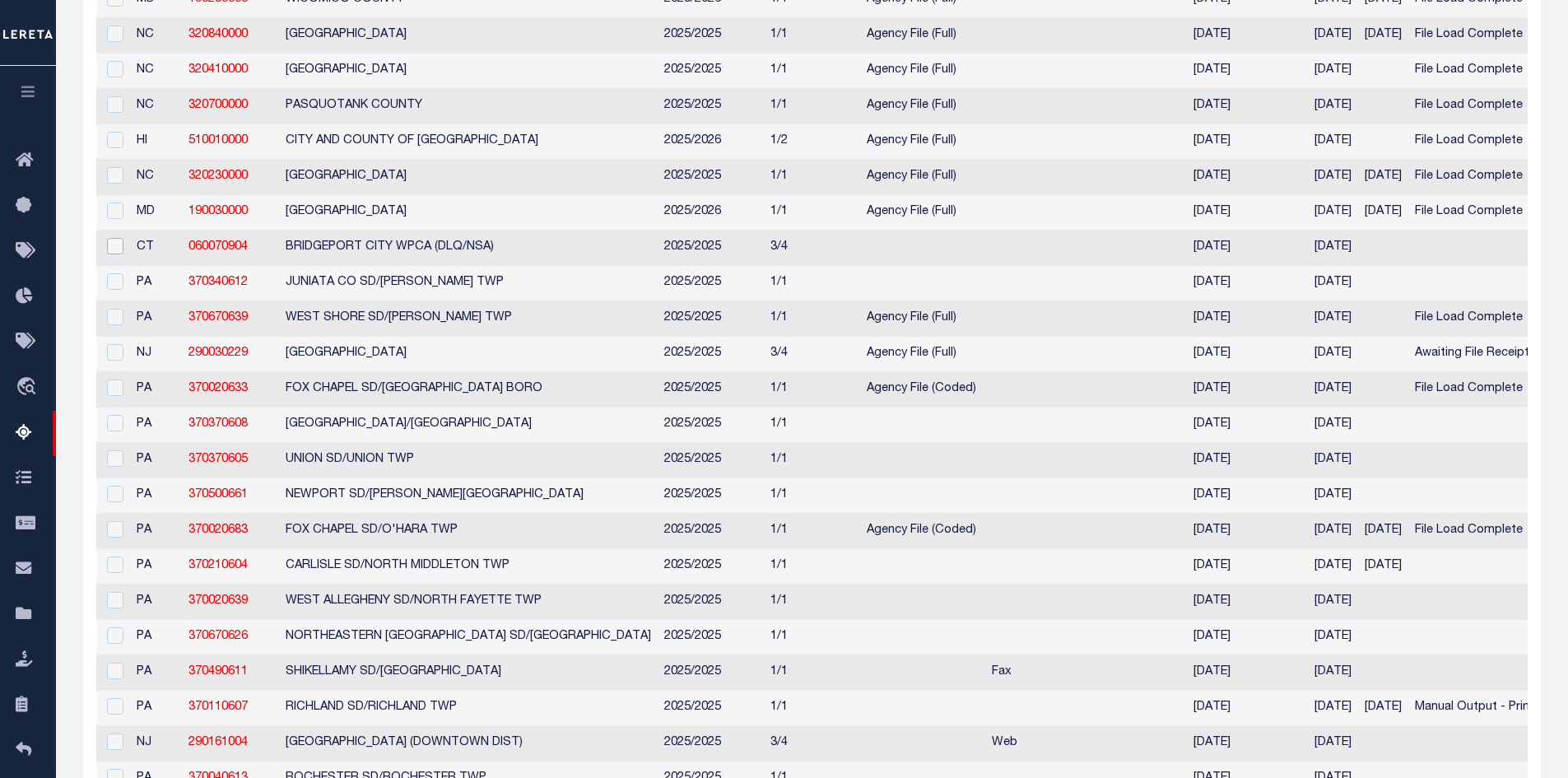
click at [118, 254] on input "checkbox" at bounding box center [115, 246] width 16 height 16
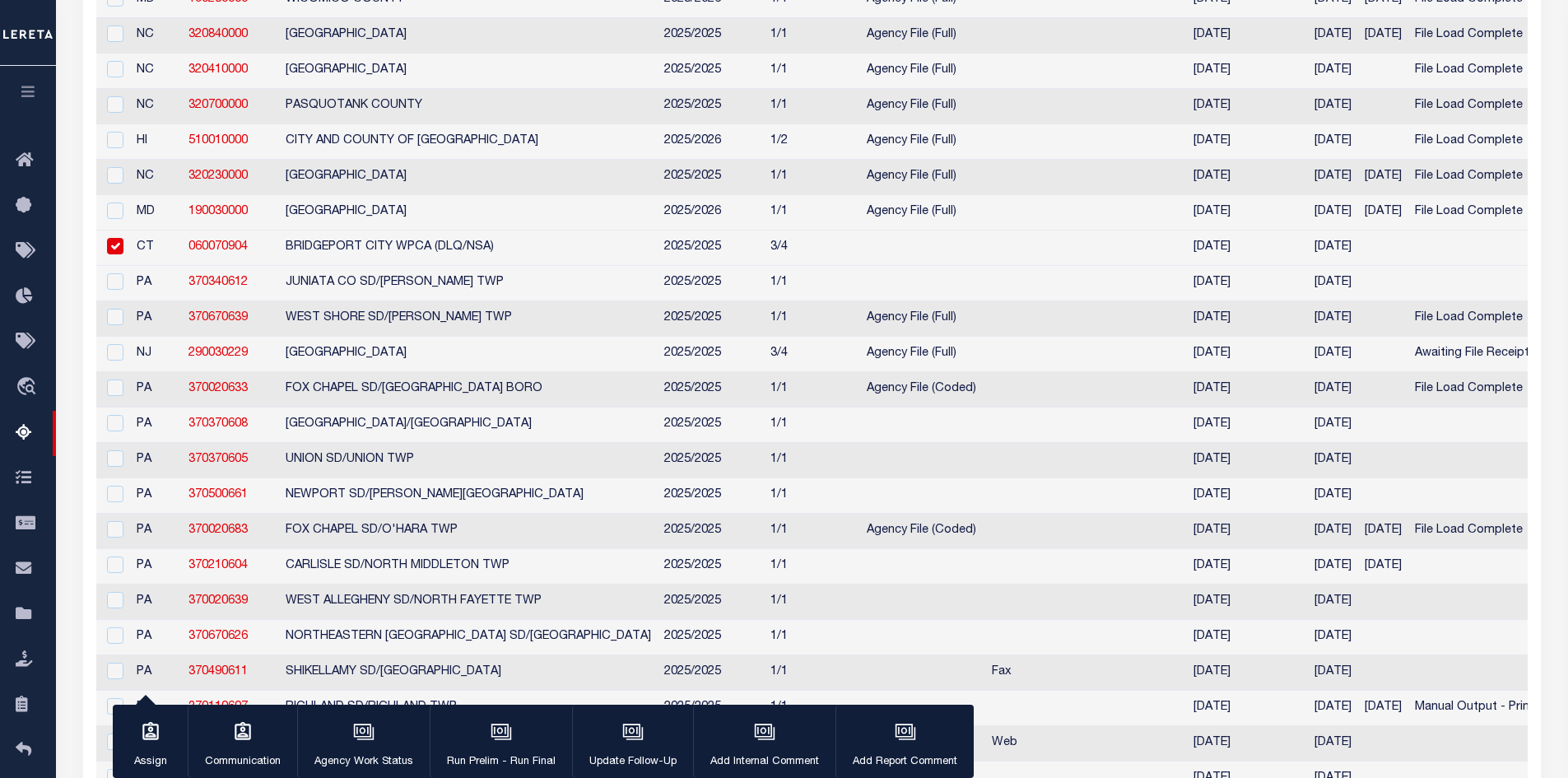
click at [764, 266] on td "3/4" at bounding box center [812, 248] width 97 height 35
checkbox input "false"
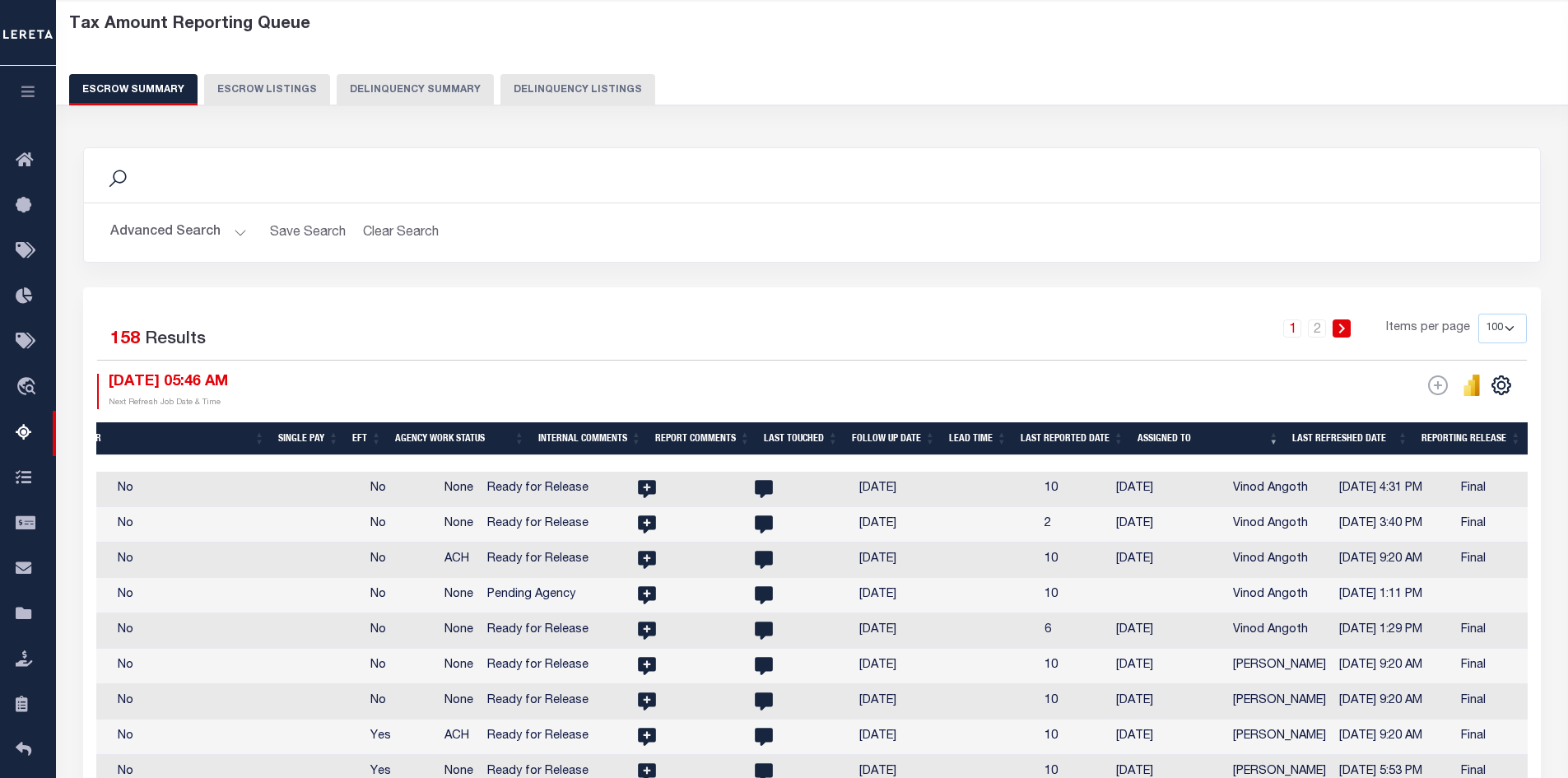
scroll to position [0, 0]
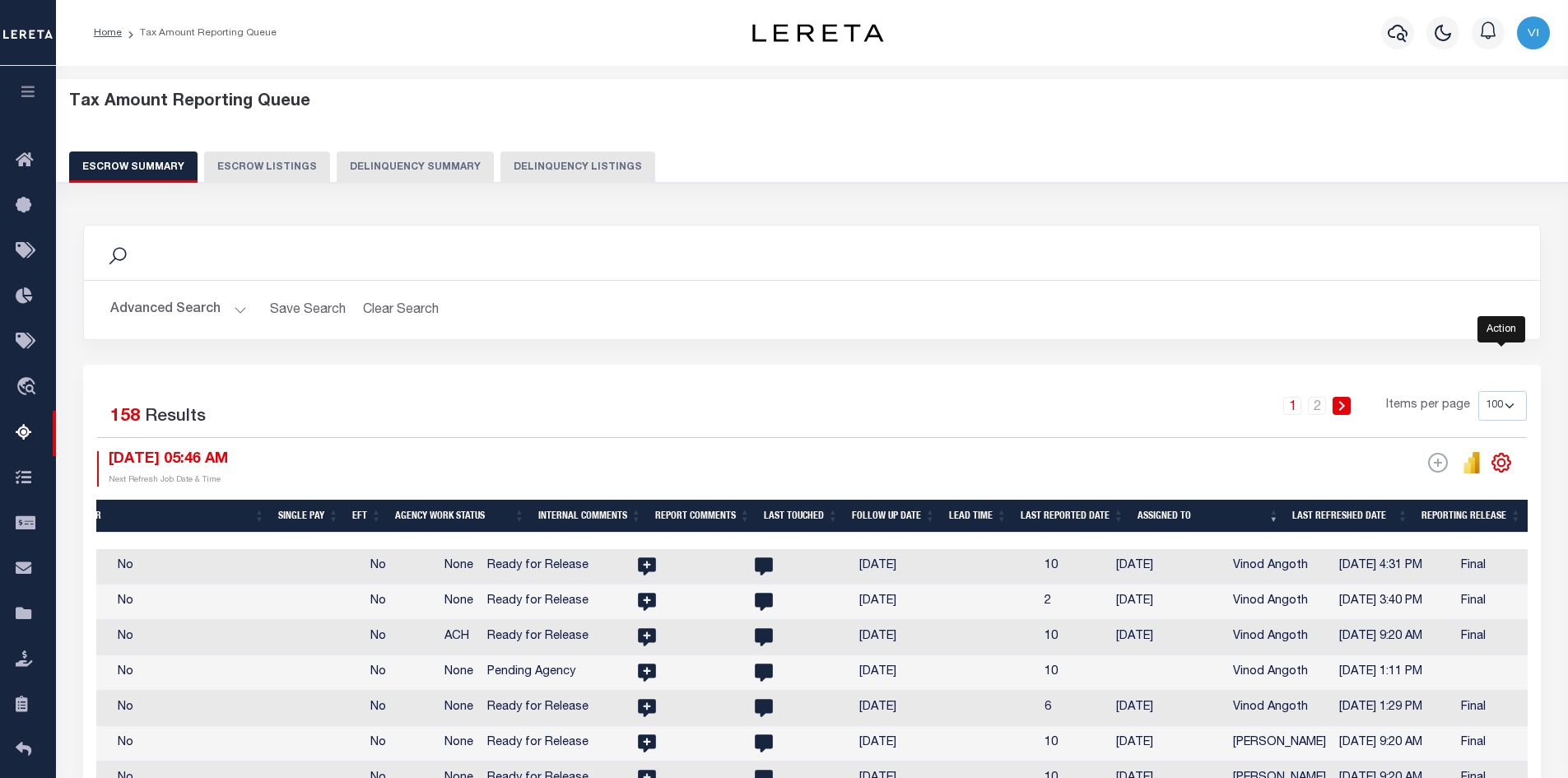
click at [1505, 461] on icon "" at bounding box center [1501, 463] width 21 height 21
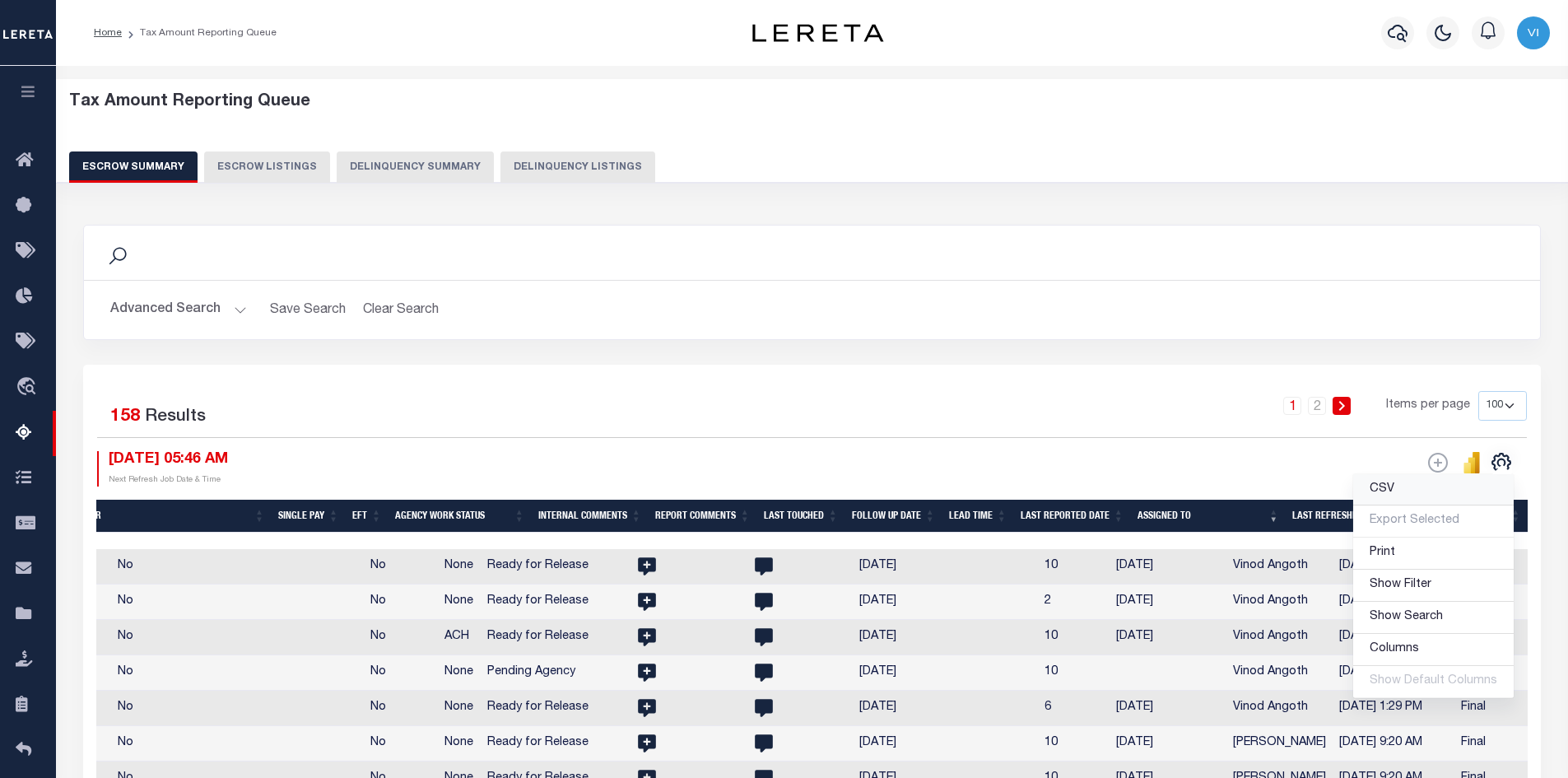
click at [1389, 490] on span "CSV" at bounding box center [1383, 489] width 25 height 11
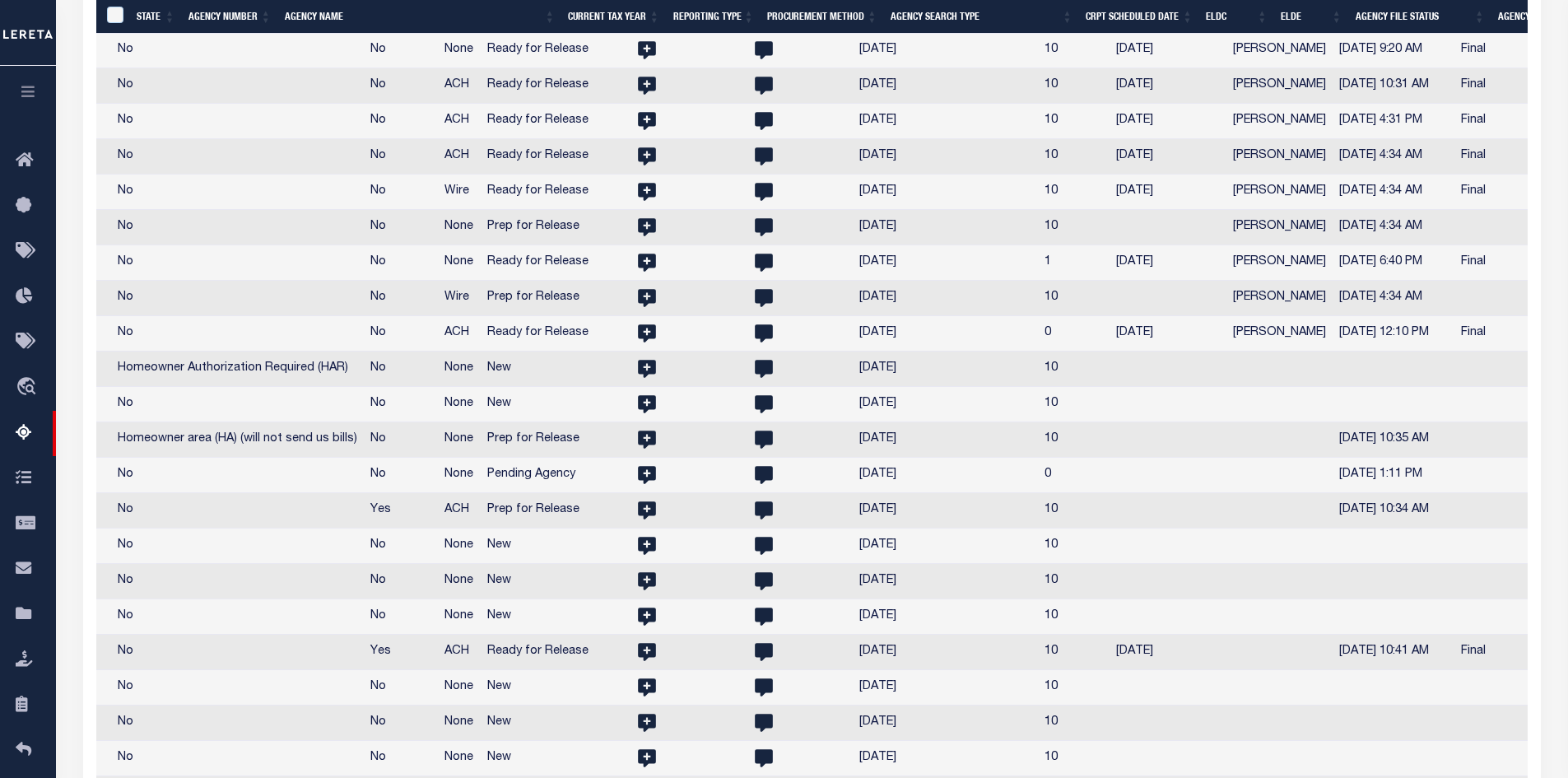
scroll to position [0, 2472]
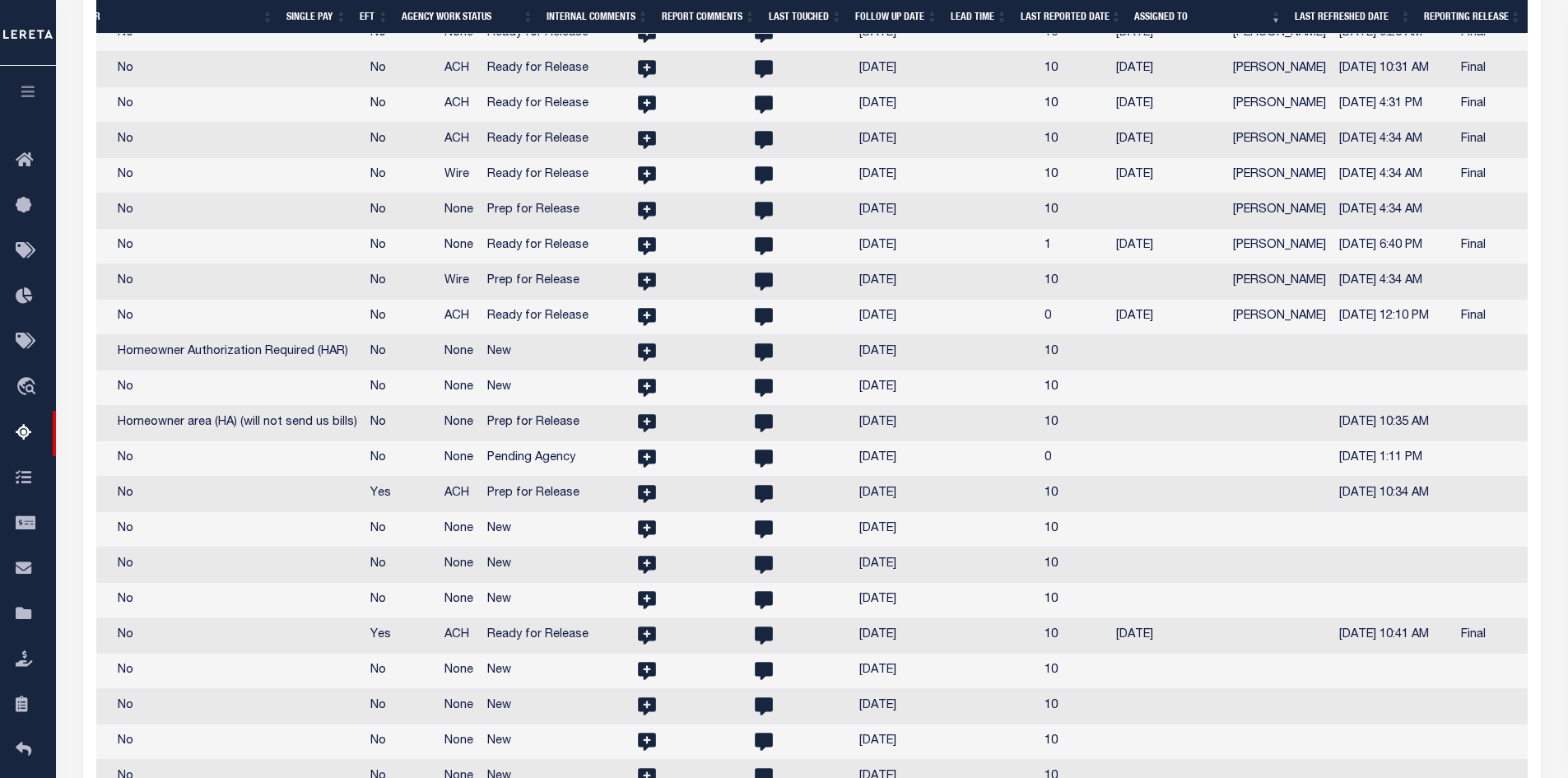
click at [1039, 406] on td "10" at bounding box center [1074, 388] width 72 height 35
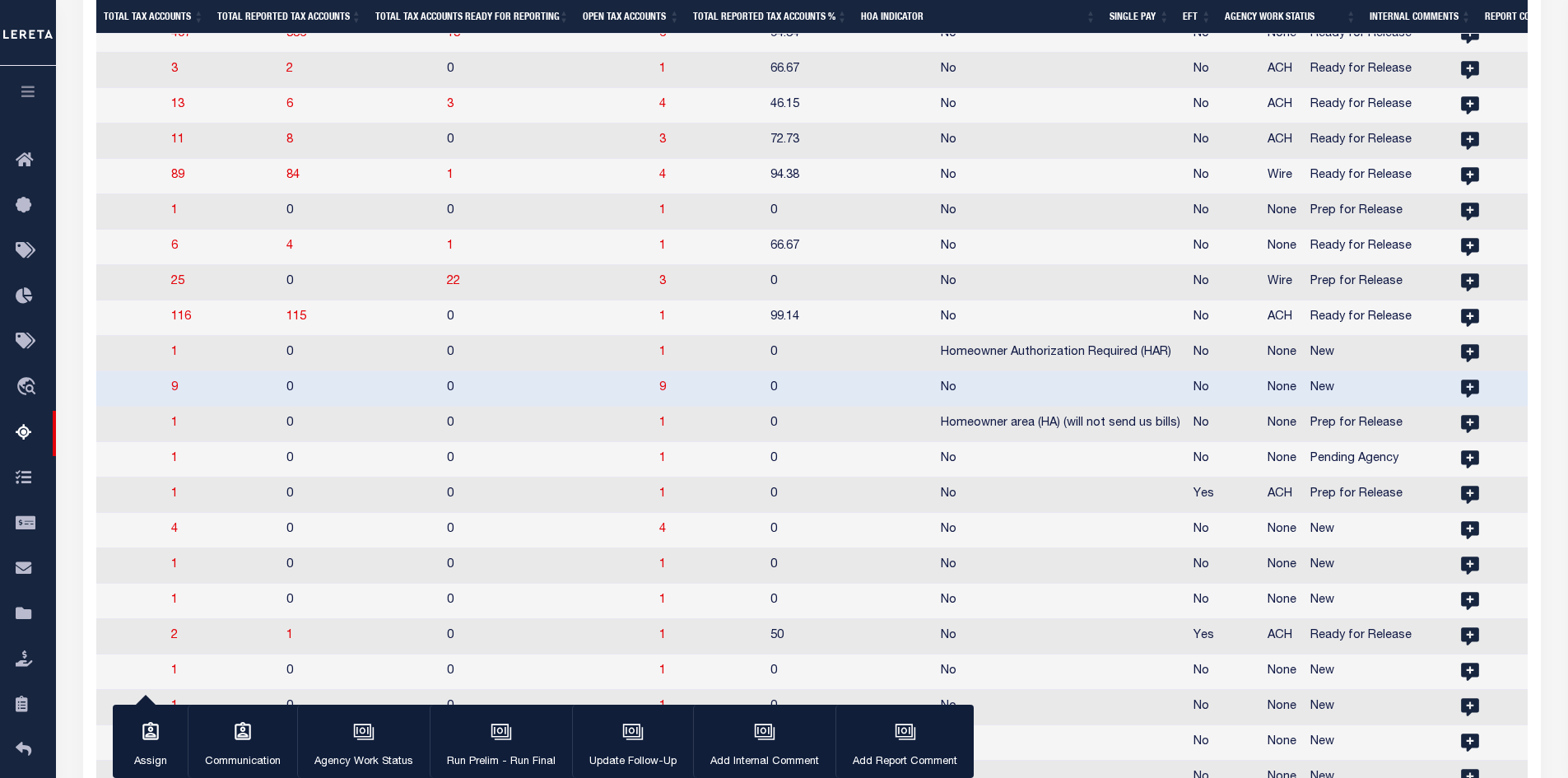
scroll to position [0, 1616]
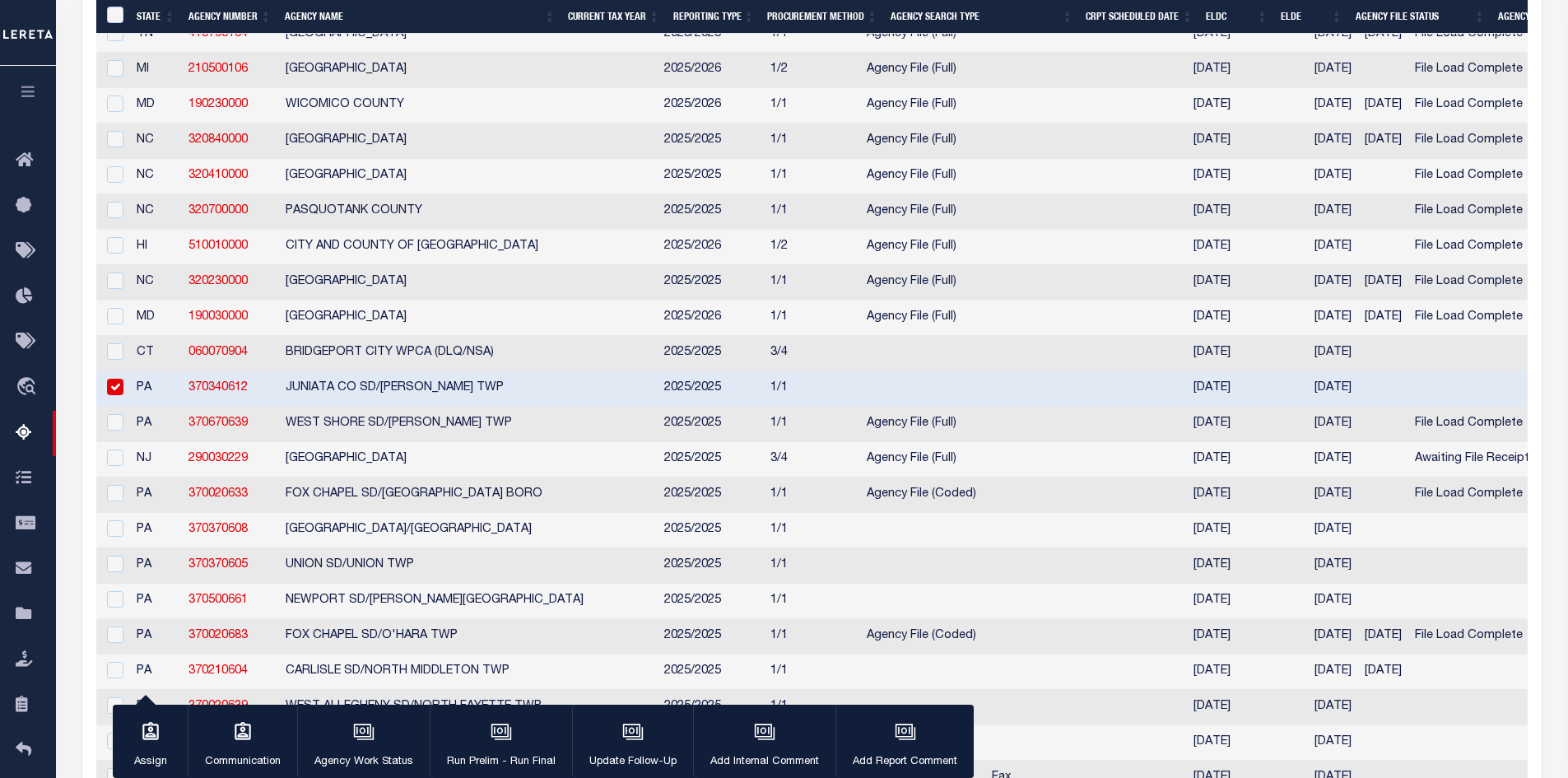
drag, startPoint x: 109, startPoint y: 400, endPoint x: 142, endPoint y: 430, distance: 44.6
click at [111, 396] on input "checkbox" at bounding box center [115, 386] width 16 height 16
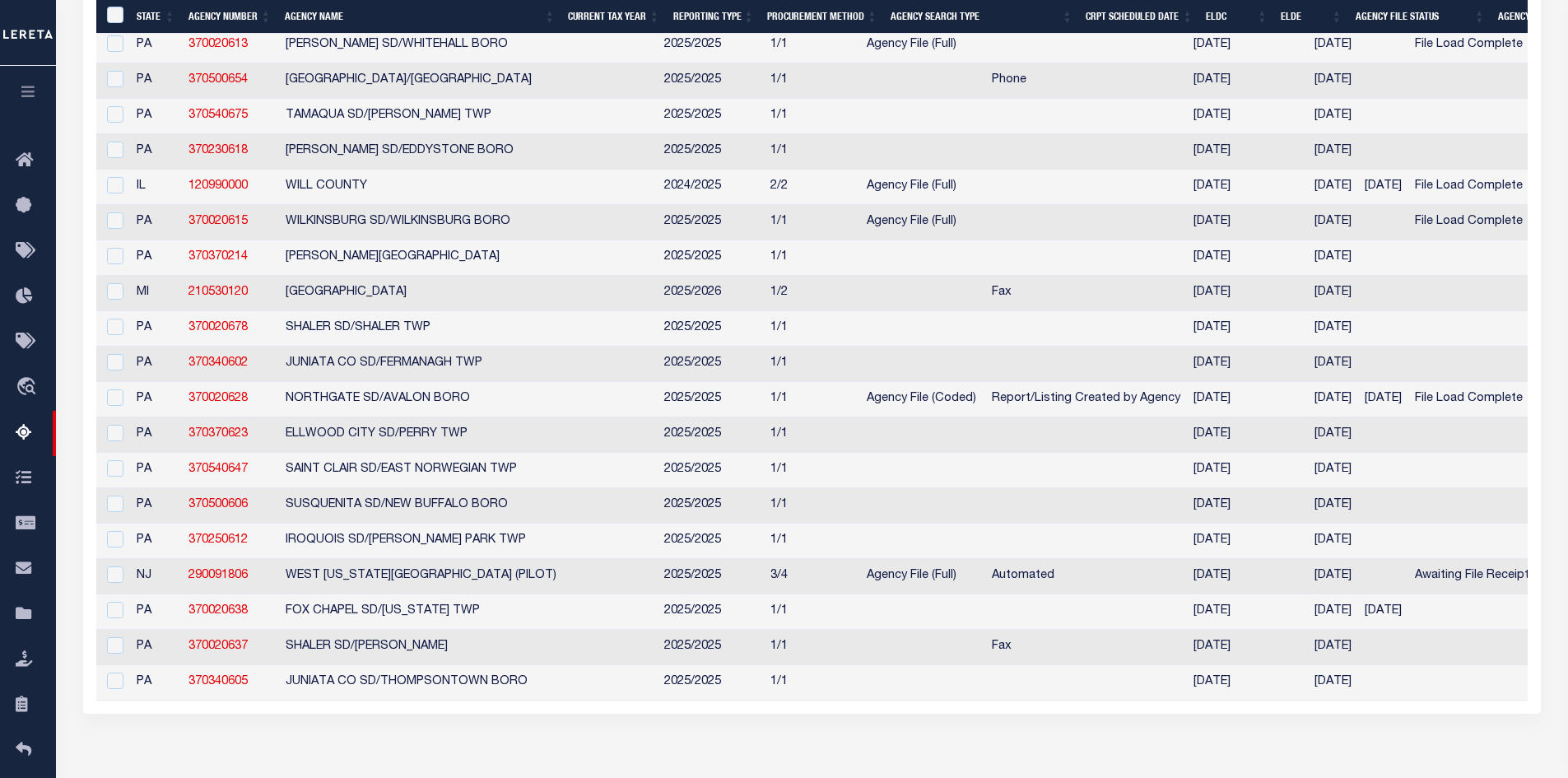
scroll to position [3563, 0]
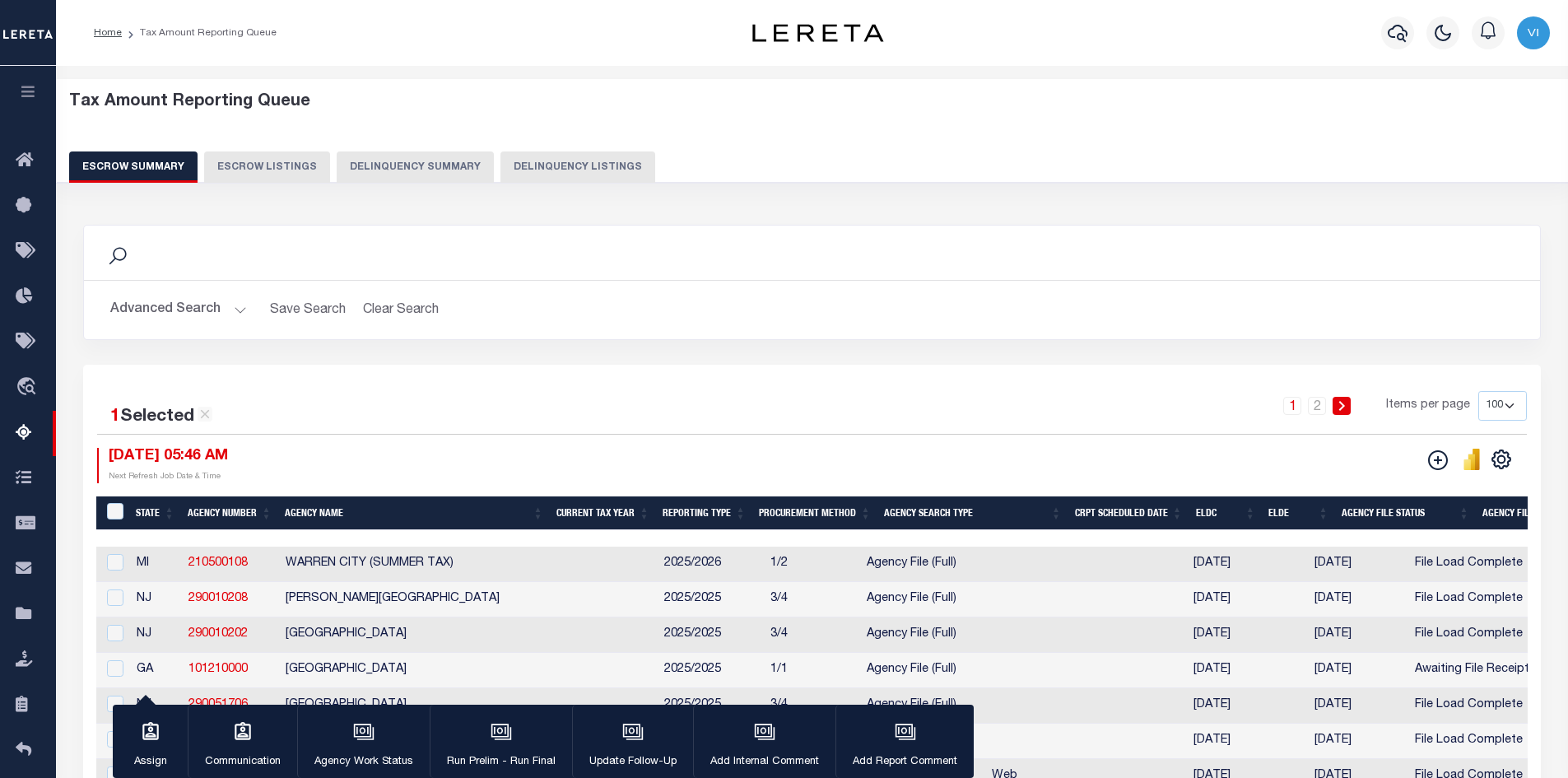
scroll to position [82, 0]
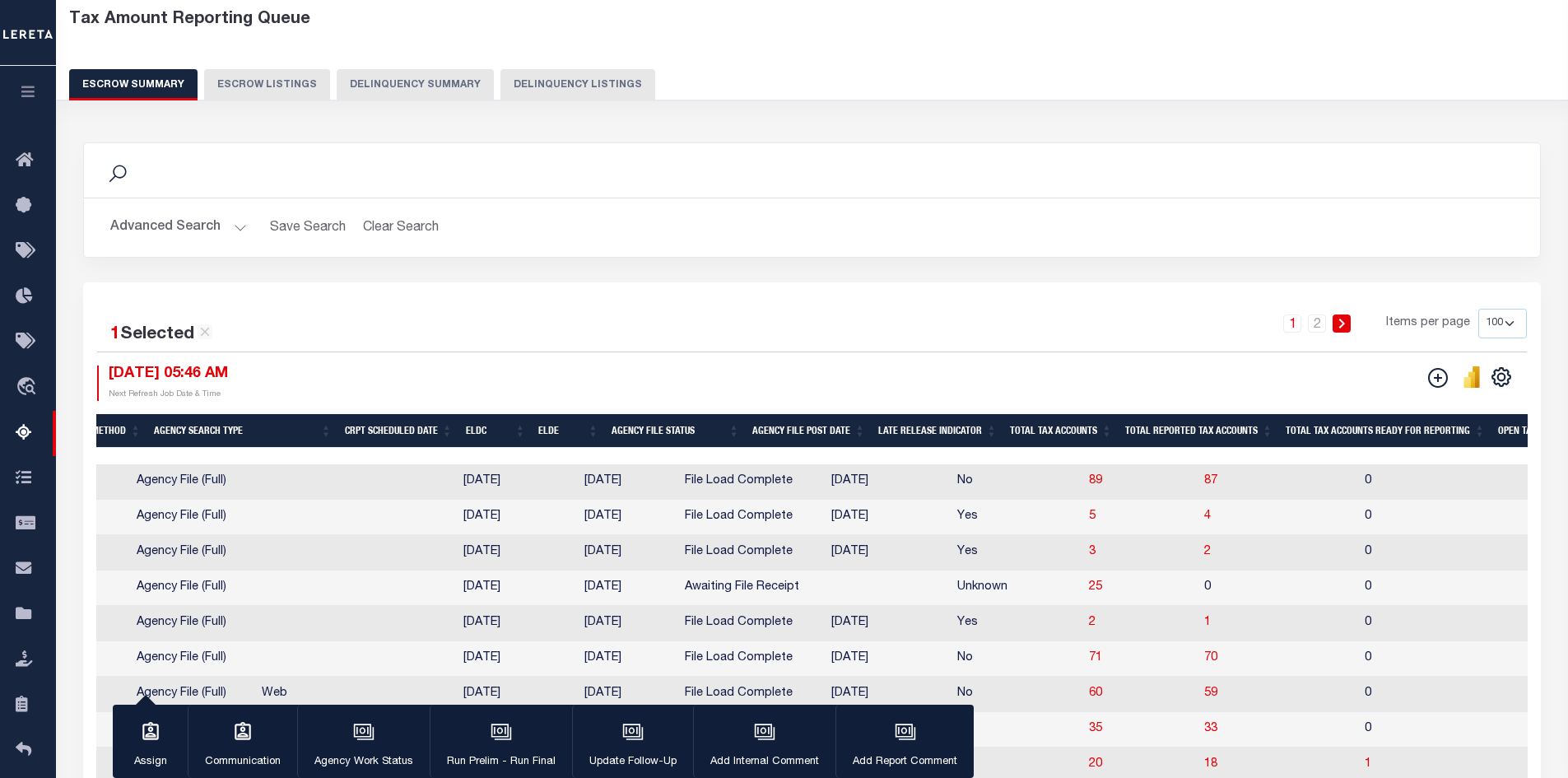
scroll to position [0, 884]
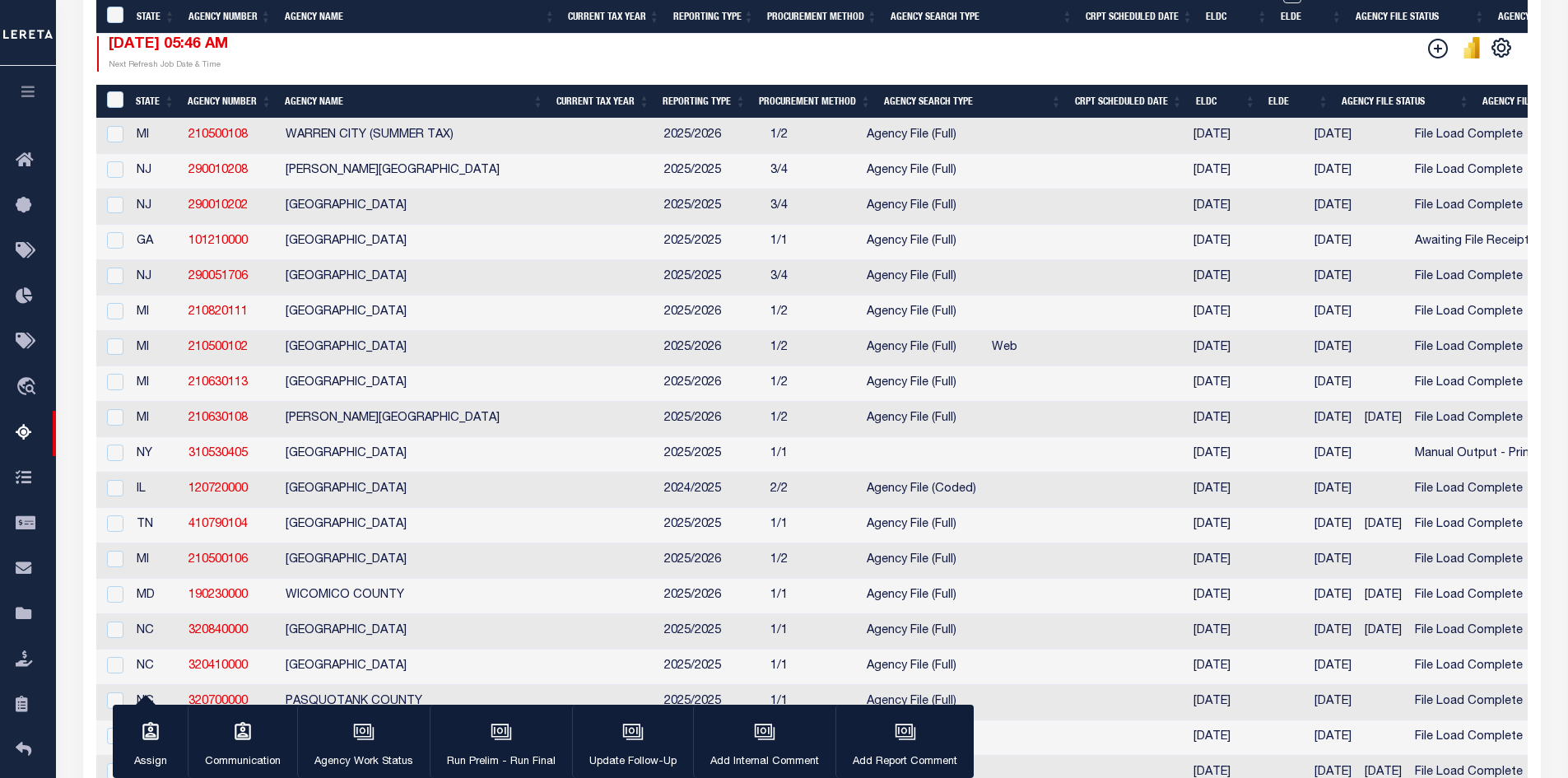
scroll to position [824, 0]
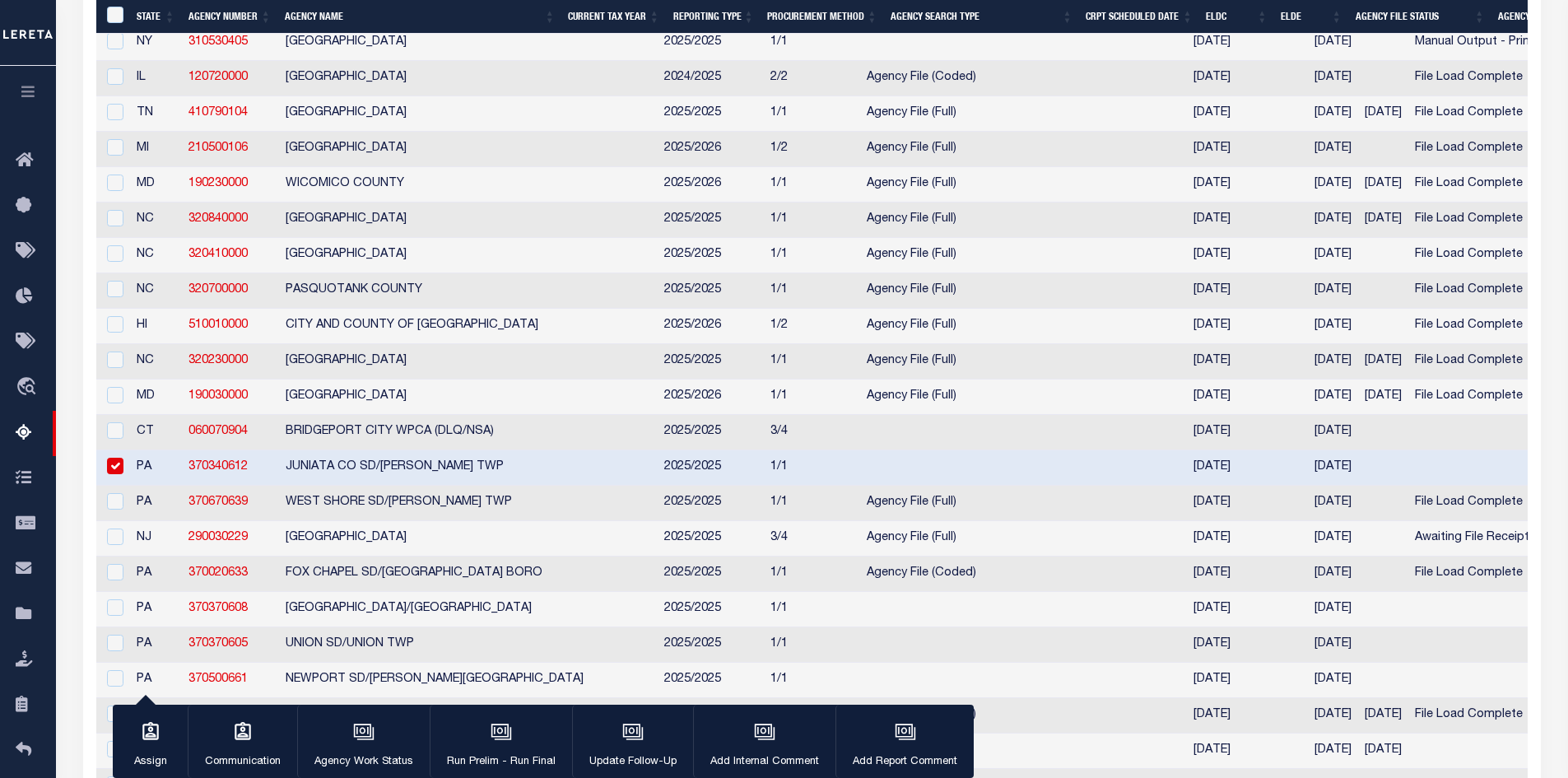
click at [118, 474] on input "checkbox" at bounding box center [115, 465] width 16 height 16
checkbox input "false"
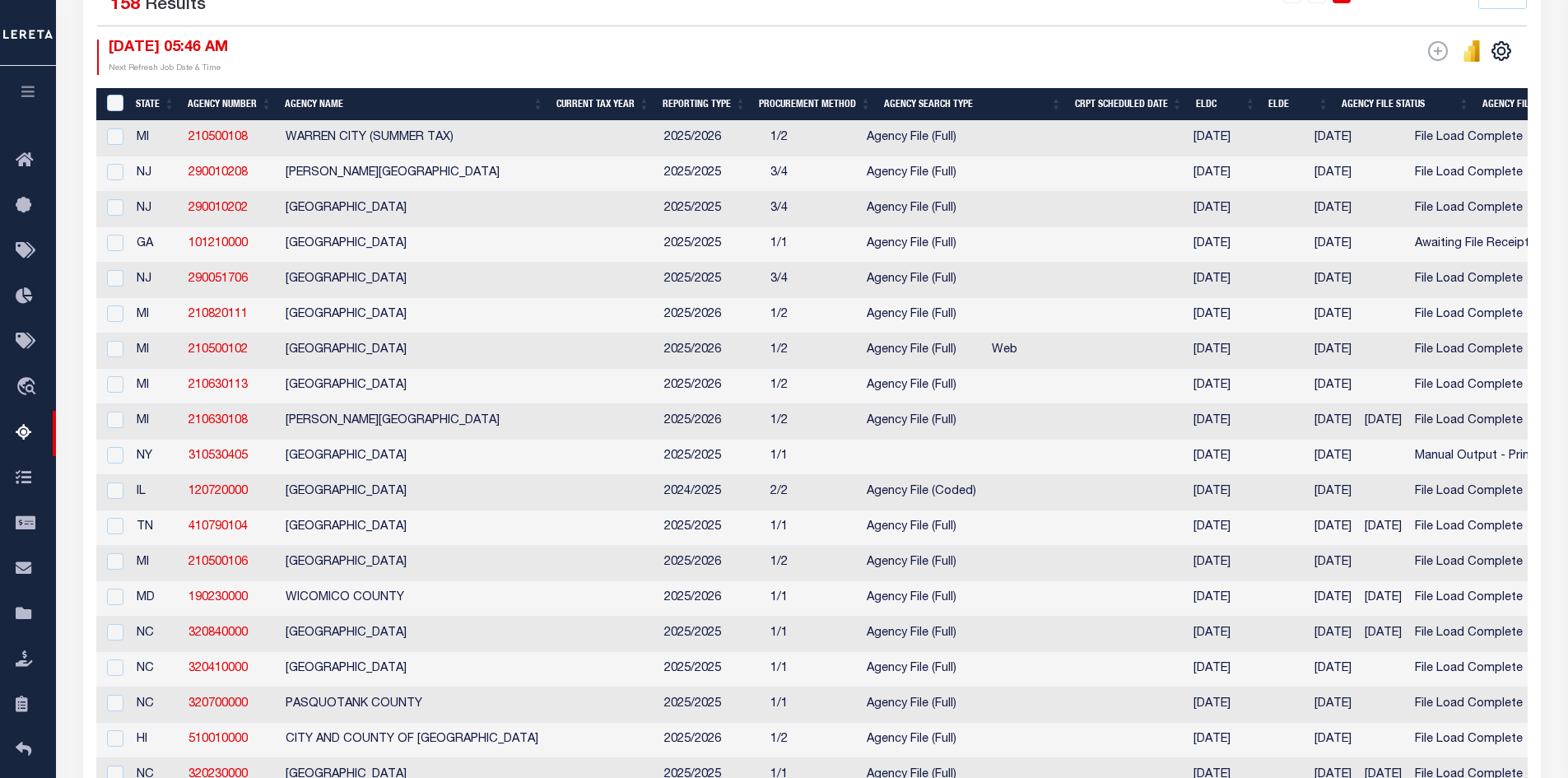
scroll to position [0, 0]
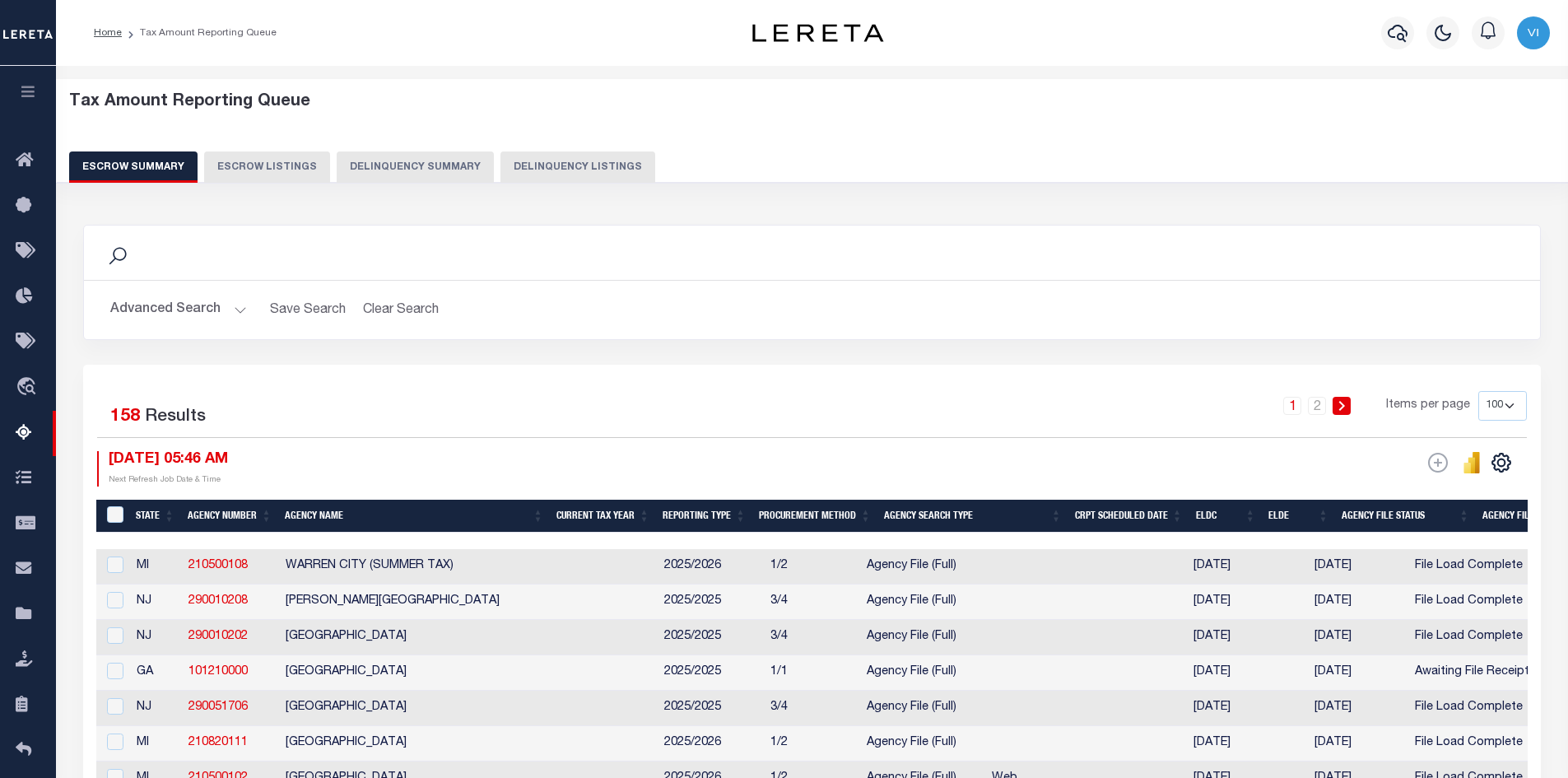
click at [1314, 242] on div "Search" at bounding box center [812, 252] width 1430 height 28
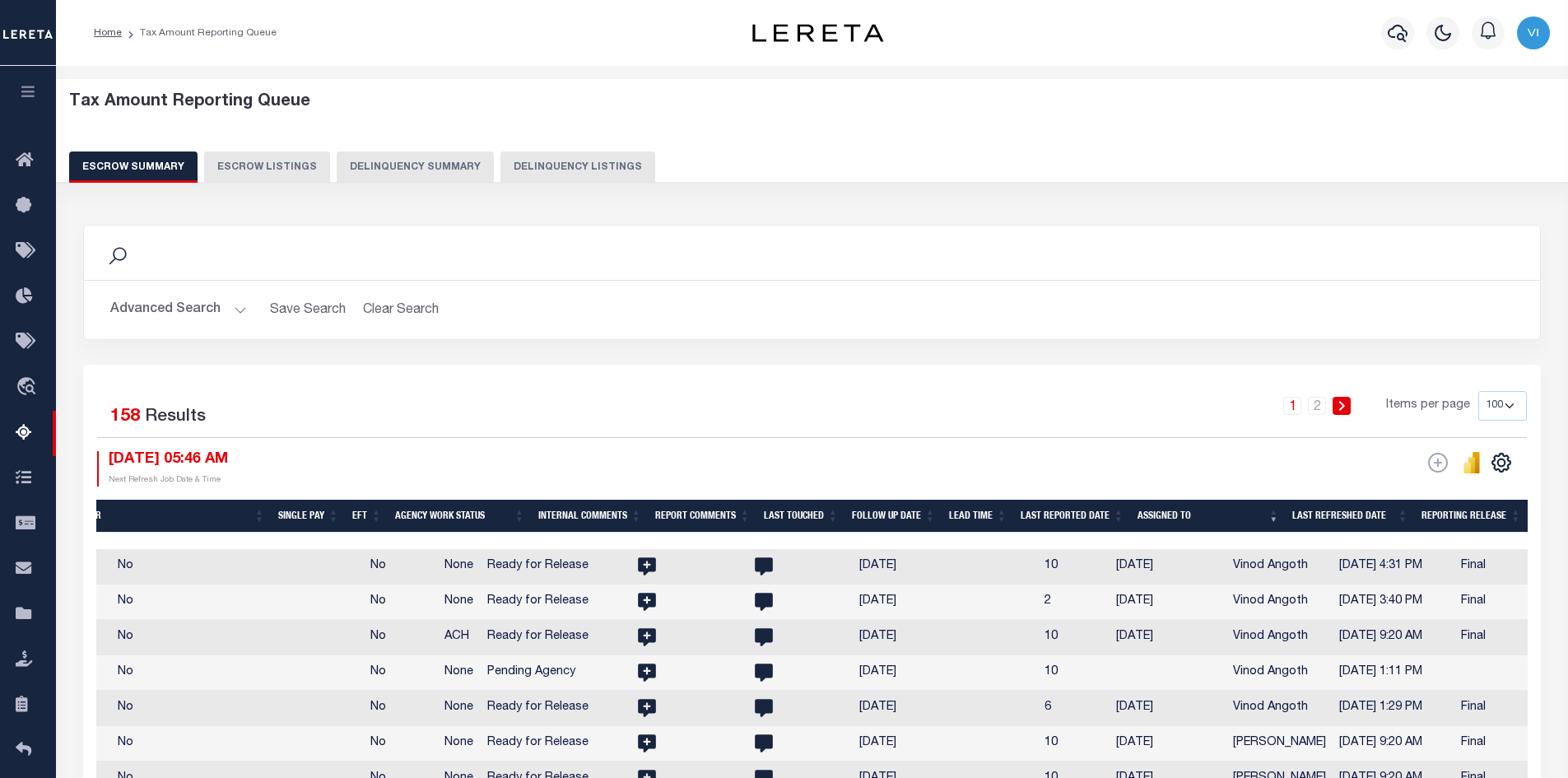
click at [1337, 140] on div "Tax Amount Reporting Queue Escrow Summary Escrow Listings Delinquency Summary" at bounding box center [812, 138] width 1487 height 91
